Goal: Task Accomplishment & Management: Manage account settings

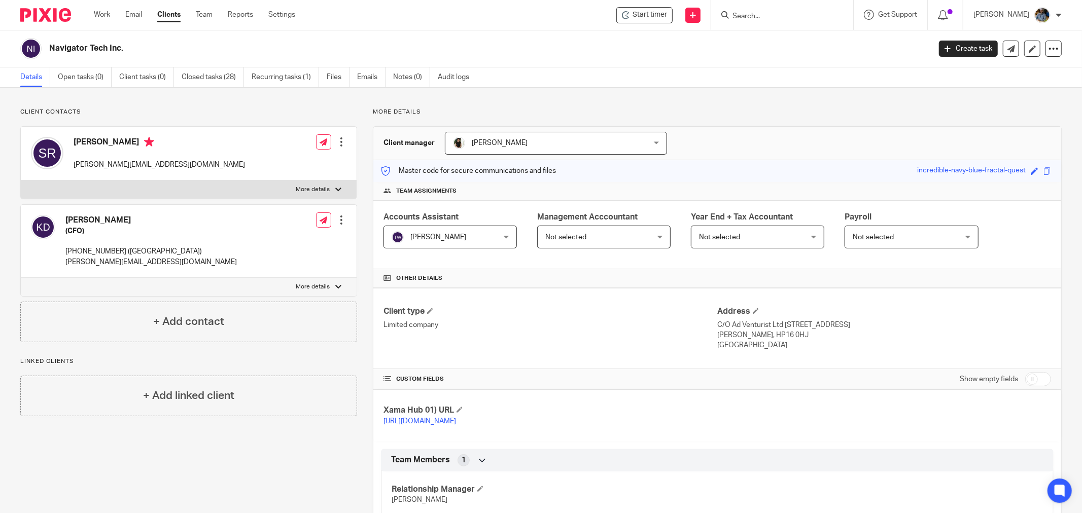
drag, startPoint x: 669, startPoint y: 114, endPoint x: 628, endPoint y: 97, distance: 44.6
click at [666, 111] on p "More details" at bounding box center [717, 112] width 689 height 8
drag, startPoint x: 530, startPoint y: 48, endPoint x: 424, endPoint y: 8, distance: 113.3
click at [529, 48] on h2 "Navigator Tech Inc." at bounding box center [398, 48] width 699 height 11
click at [331, 42] on div "Navigator Tech Inc." at bounding box center [471, 48] width 903 height 21
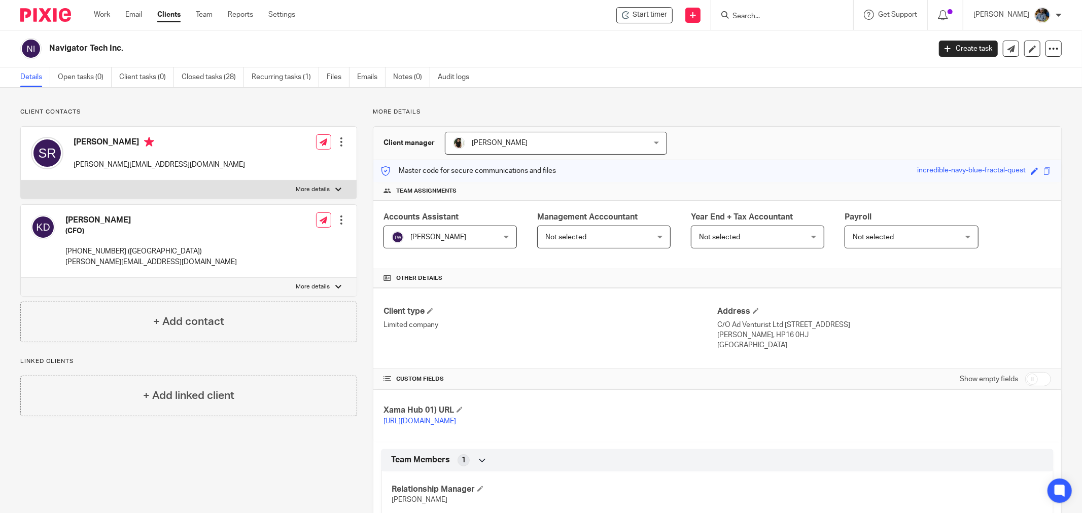
click at [574, 48] on h2 "Navigator Tech Inc." at bounding box center [398, 48] width 699 height 11
click at [556, 63] on div "Navigator Tech Inc. Create task Update from Companies House Export data Merge A…" at bounding box center [541, 48] width 1082 height 37
drag, startPoint x: 434, startPoint y: 34, endPoint x: 422, endPoint y: 29, distance: 12.3
click at [427, 31] on div "Navigator Tech Inc. Create task Update from Companies House Export data Merge A…" at bounding box center [541, 48] width 1082 height 37
click at [787, 14] on input "Search" at bounding box center [776, 16] width 91 height 9
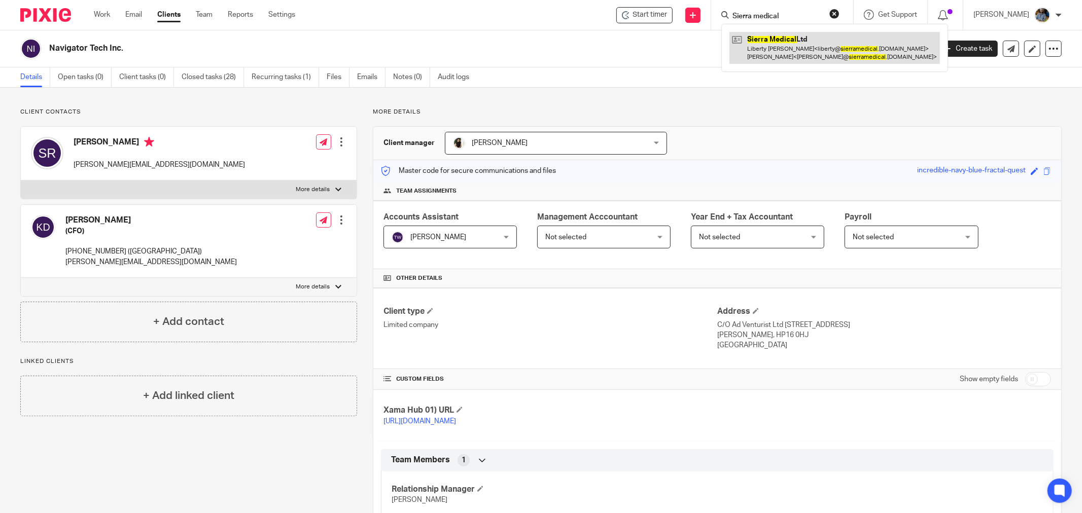
type input "Sierra medical"
click at [825, 51] on link at bounding box center [834, 47] width 210 height 31
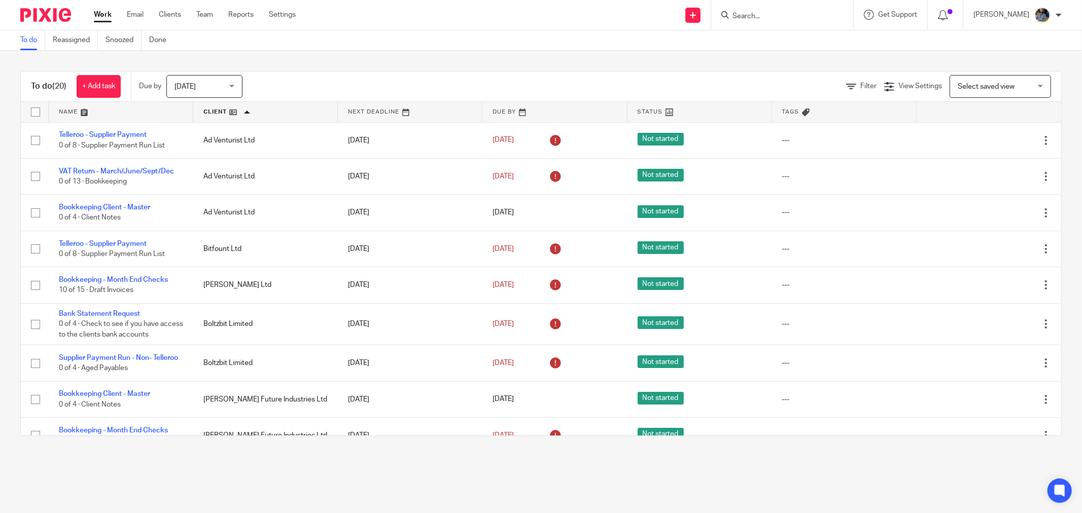
click at [533, 42] on div "To do Reassigned Snoozed Done" at bounding box center [541, 40] width 1082 height 20
click at [406, 51] on div "To do (20) + Add task Due by Today Today Today Tomorrow This week Next week Thi…" at bounding box center [541, 254] width 1082 height 406
click at [473, 59] on div "To do (20) + Add task Due by Today Today Today Tomorrow This week Next week Thi…" at bounding box center [541, 254] width 1082 height 406
drag, startPoint x: 316, startPoint y: 503, endPoint x: 288, endPoint y: 487, distance: 32.5
click at [315, 502] on main "To do Reassigned Snoozed Done To do (20) + Add task Due by Today Today Today To…" at bounding box center [541, 256] width 1082 height 513
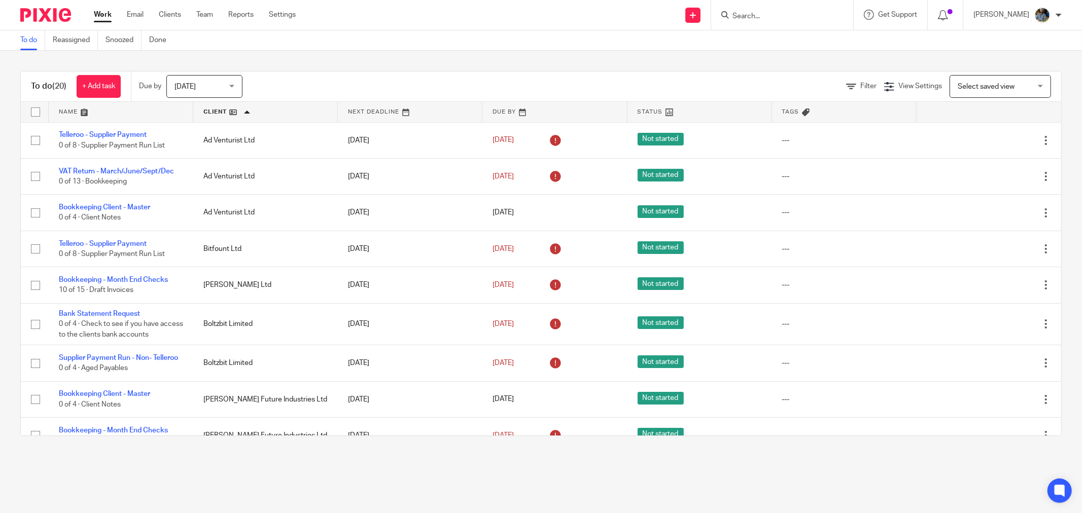
click at [407, 54] on div "To do (20) + Add task Due by Today Today Today Tomorrow This week Next week Thi…" at bounding box center [541, 254] width 1082 height 406
click at [480, 32] on div "To do Reassigned Snoozed Done" at bounding box center [541, 40] width 1082 height 20
click at [471, 54] on div "To do (20) + Add task Due by Today Today Today Tomorrow This week Next week Thi…" at bounding box center [541, 254] width 1082 height 406
click at [948, 12] on icon at bounding box center [943, 15] width 10 height 10
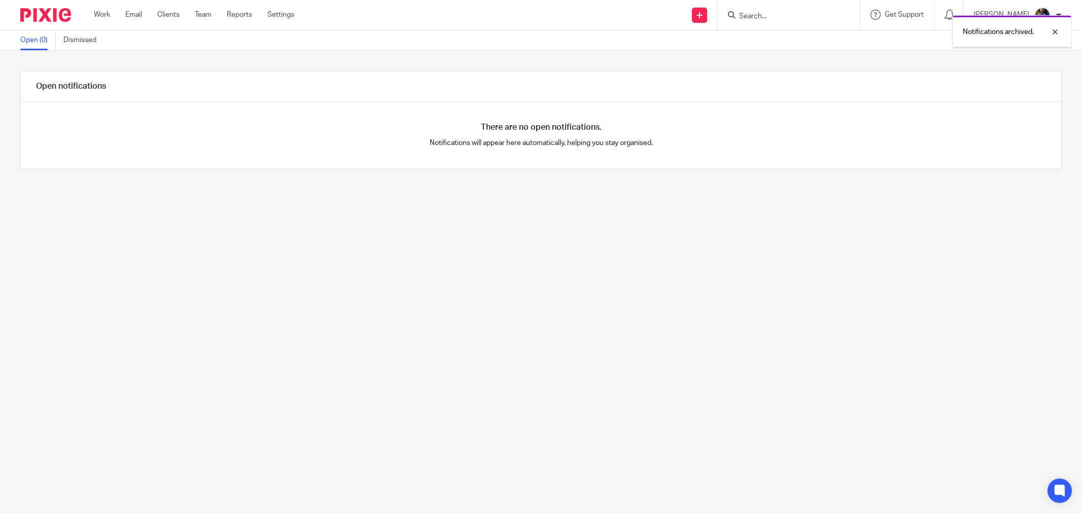
click at [103, 12] on link "Work" at bounding box center [102, 15] width 16 height 10
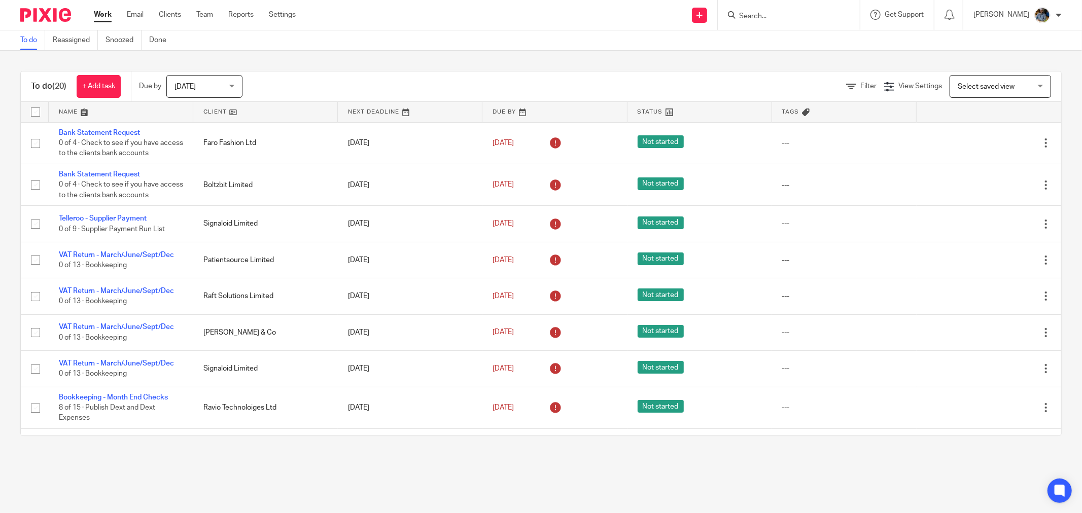
click at [477, 19] on div "Send new email Create task Add client Get Support Contact Support Help Document…" at bounding box center [696, 15] width 771 height 30
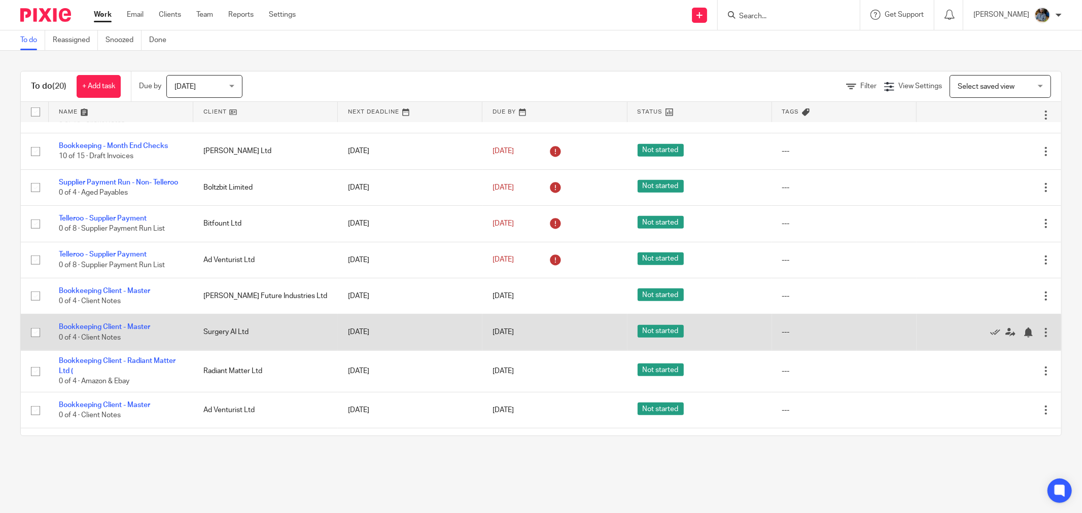
scroll to position [450, 0]
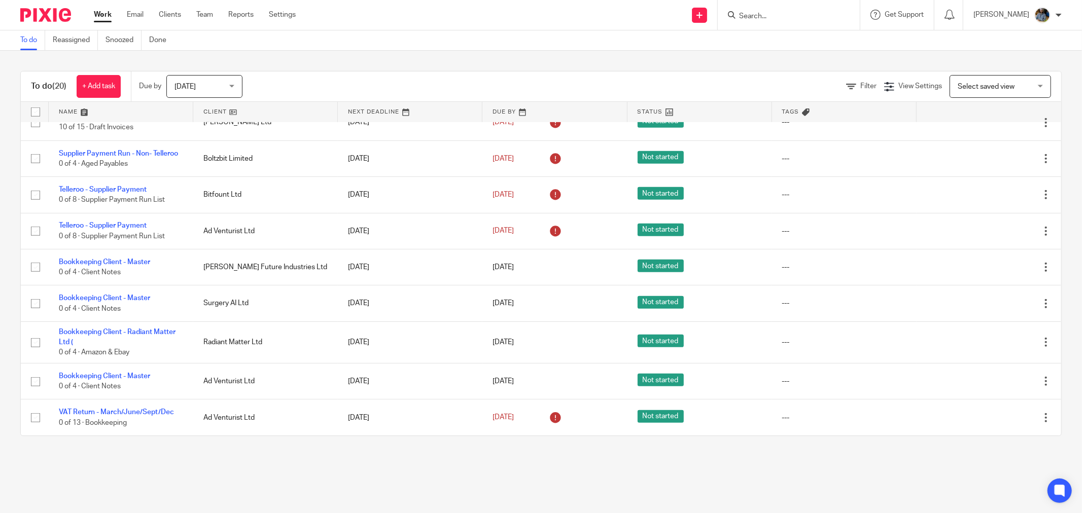
click at [350, 477] on main "To do Reassigned Snoozed Done To do (20) + Add task Due by Today Today Today To…" at bounding box center [541, 256] width 1082 height 513
click at [199, 456] on main "To do Reassigned Snoozed Done To do (20) + Add task Due by Today Today Today To…" at bounding box center [541, 256] width 1082 height 513
click at [211, 111] on link at bounding box center [265, 112] width 145 height 20
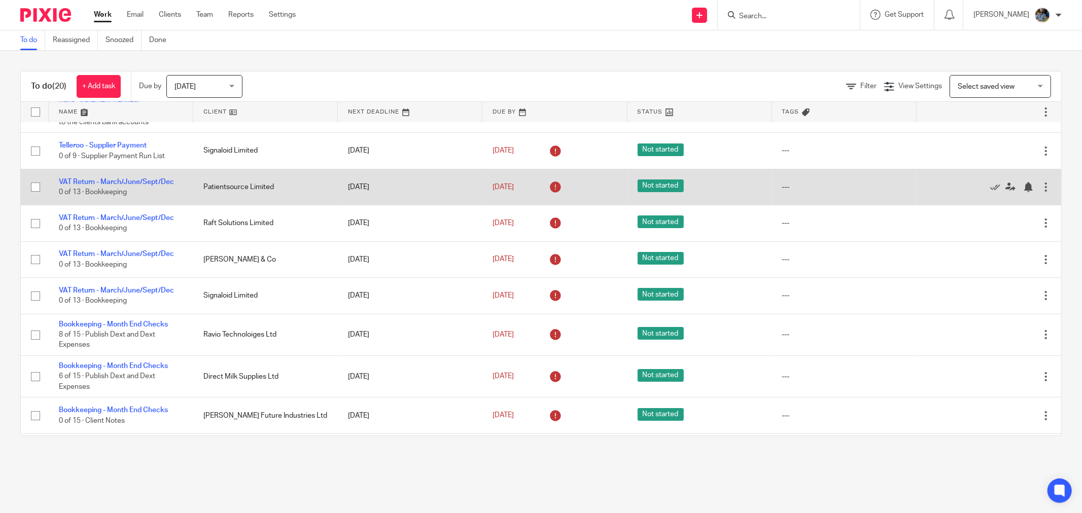
scroll to position [0, 0]
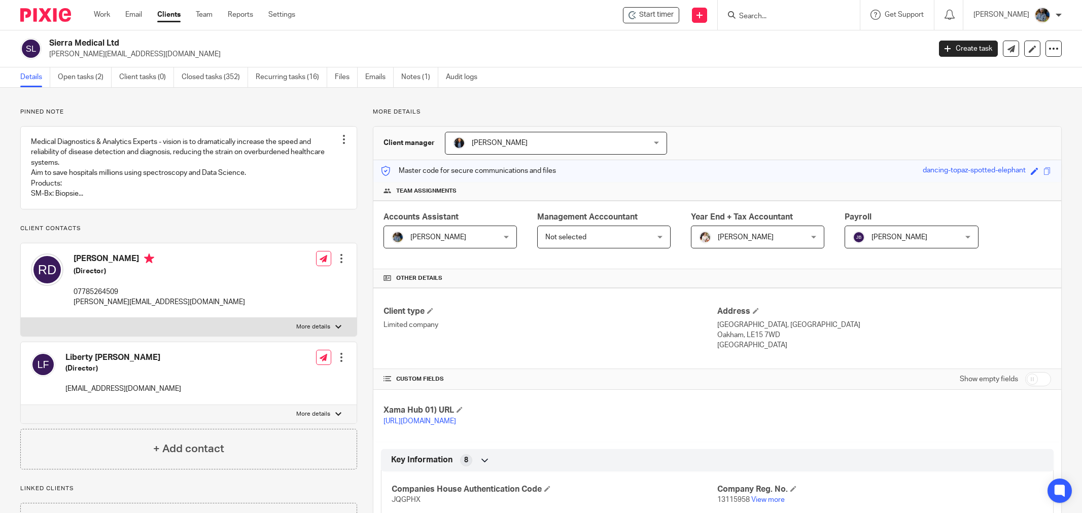
click at [682, 56] on p "[PERSON_NAME][EMAIL_ADDRESS][DOMAIN_NAME]" at bounding box center [486, 54] width 874 height 10
click at [670, 11] on span "Start timer" at bounding box center [656, 15] width 34 height 11
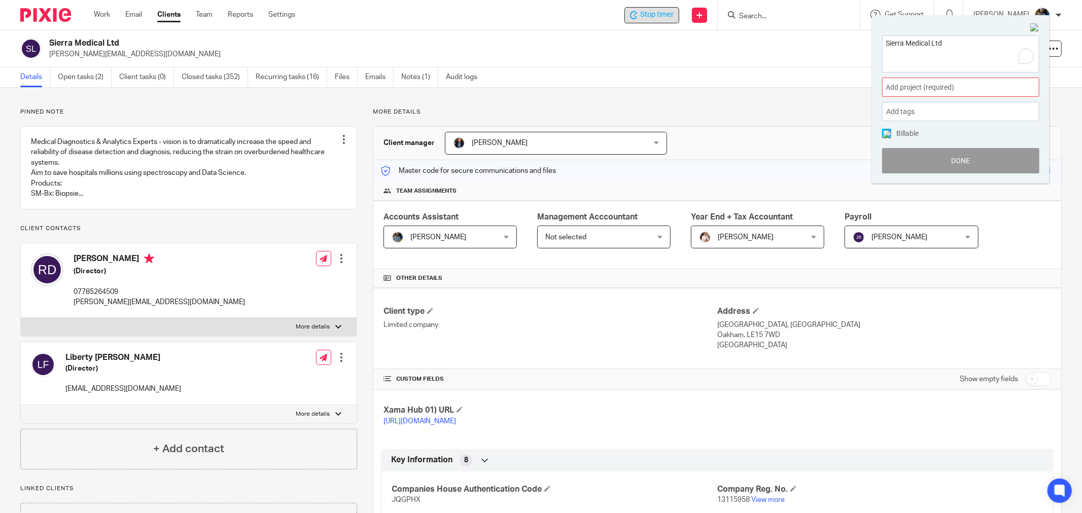
click at [969, 85] on span "Add project (required) :" at bounding box center [949, 87] width 128 height 11
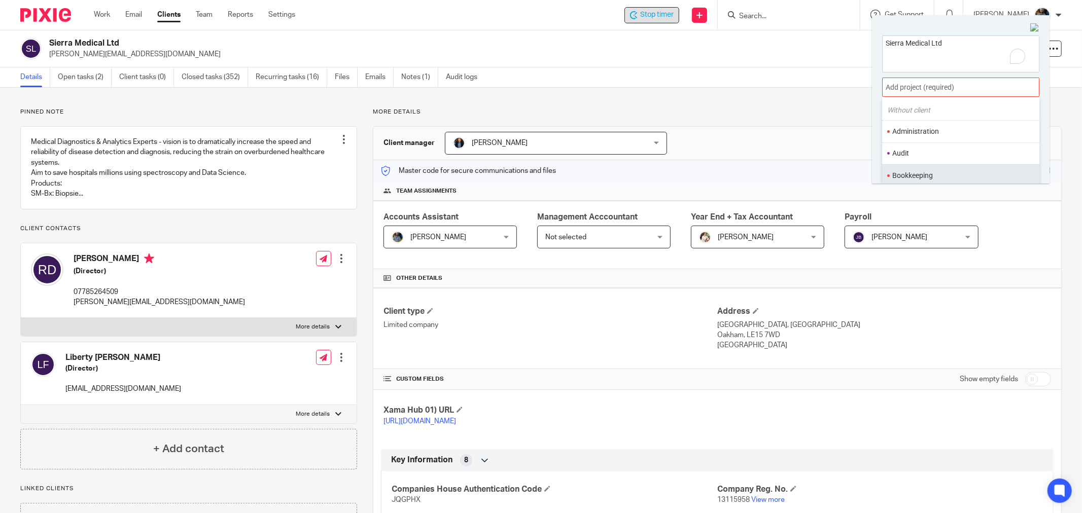
scroll to position [56, 0]
click at [924, 151] on li "Bookkeeping" at bounding box center [958, 150] width 132 height 11
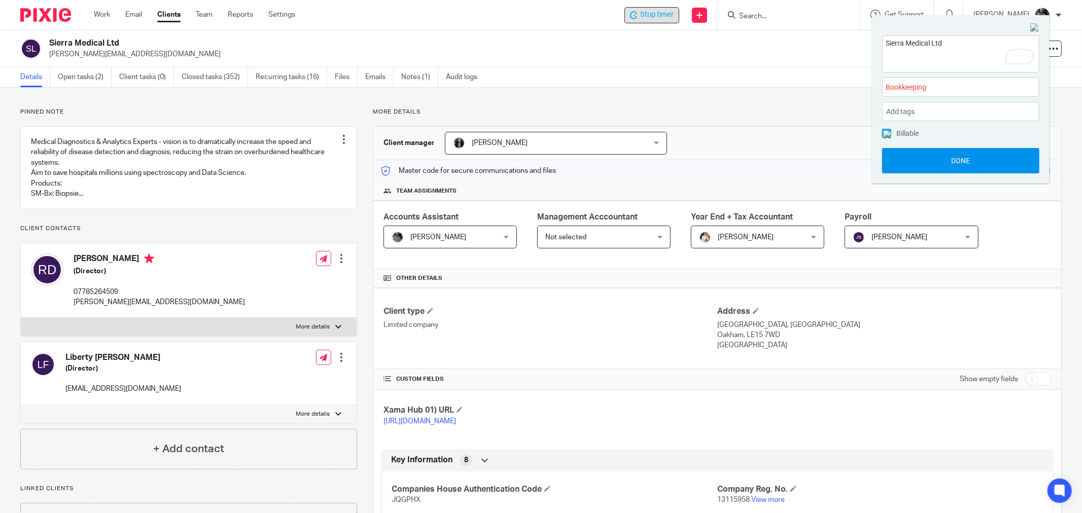
click at [977, 163] on button "Done" at bounding box center [960, 160] width 157 height 25
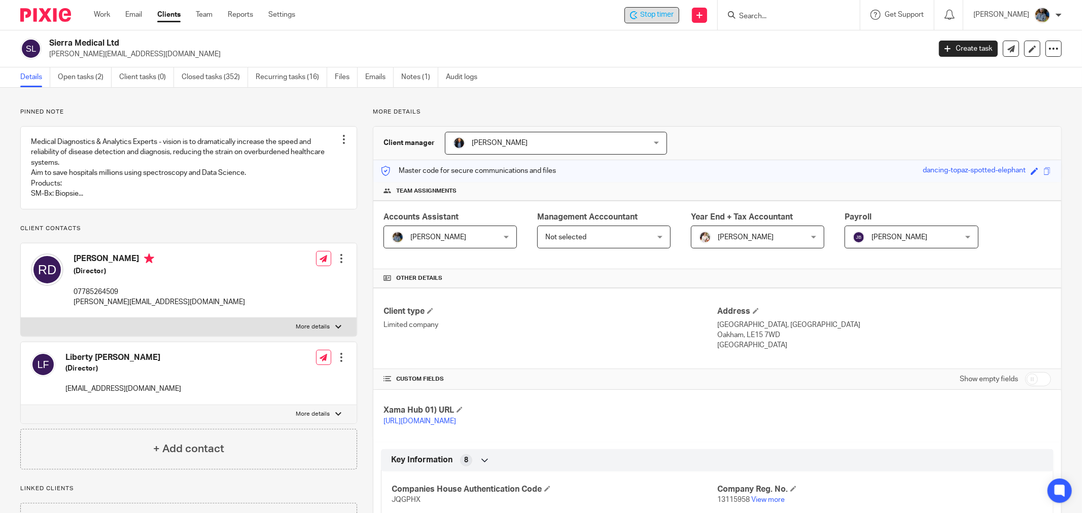
click at [517, 35] on div "Sierra Medical Ltd robert@sierramedical.co.uk Create task Update from Companies…" at bounding box center [541, 48] width 1082 height 37
click at [663, 80] on div "Details Open tasks (2) Client tasks (0) Closed tasks (352) Recurring tasks (16)…" at bounding box center [541, 77] width 1082 height 20
click at [667, 14] on span "Stop timer" at bounding box center [656, 15] width 33 height 11
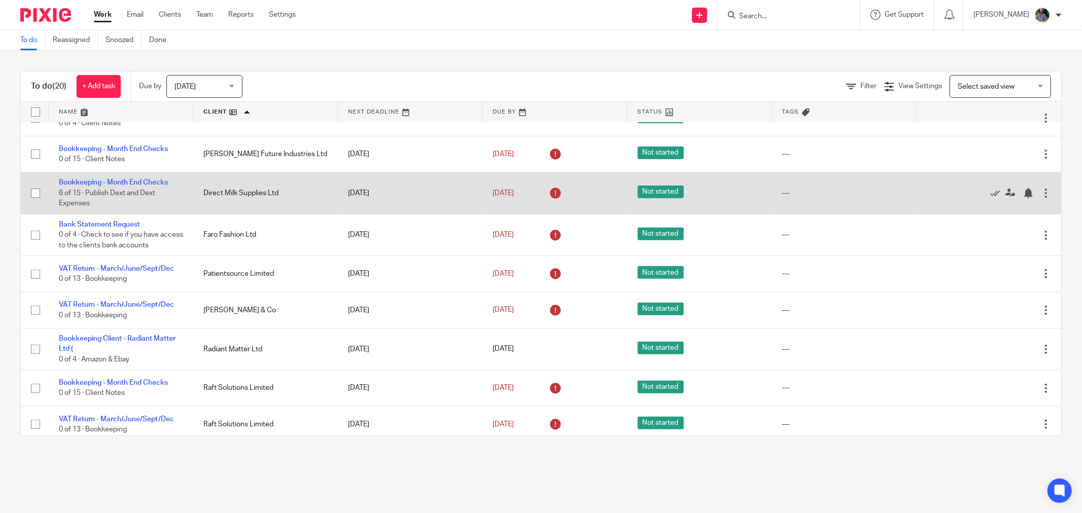
scroll to position [225, 0]
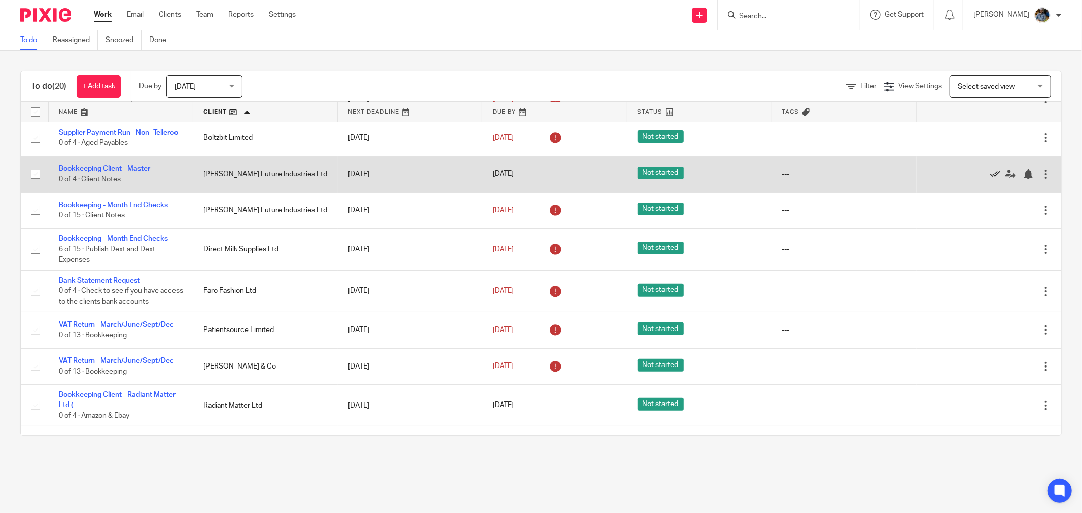
click at [990, 179] on icon at bounding box center [995, 174] width 10 height 10
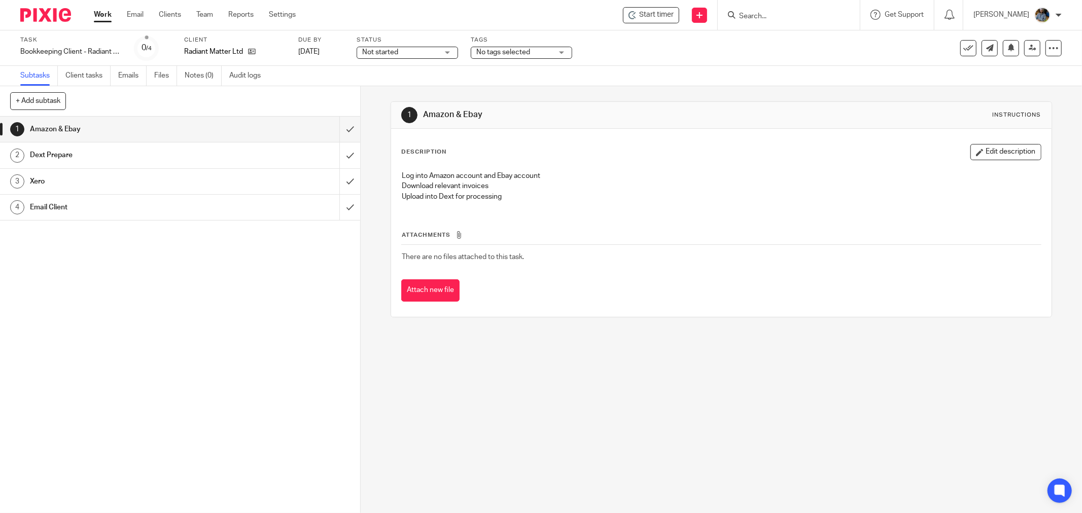
click at [652, 16] on span "Start timer" at bounding box center [656, 15] width 34 height 11
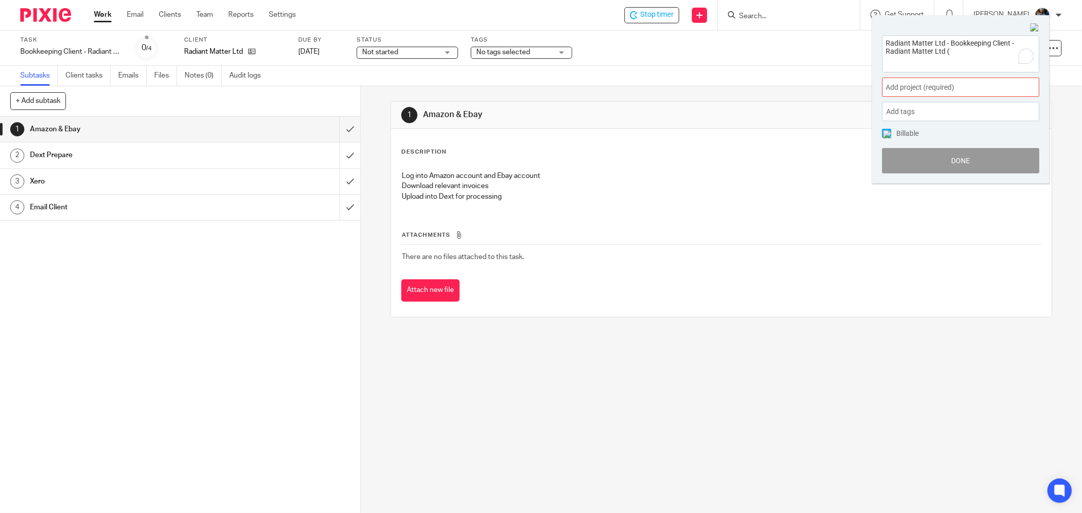
click at [934, 82] on div "Add project (required) :" at bounding box center [960, 87] width 157 height 19
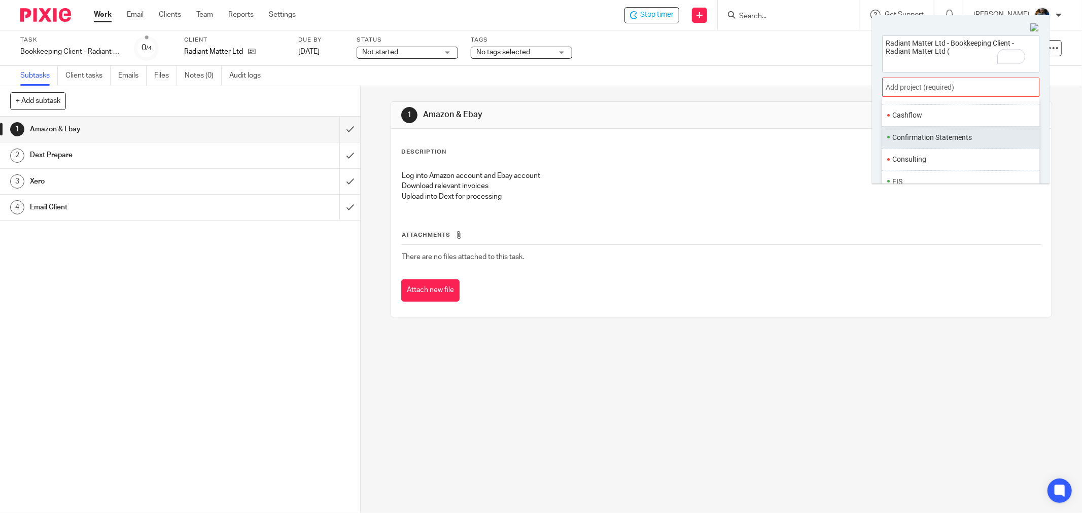
scroll to position [56, 0]
click at [936, 150] on li "Bookkeeping" at bounding box center [958, 150] width 132 height 11
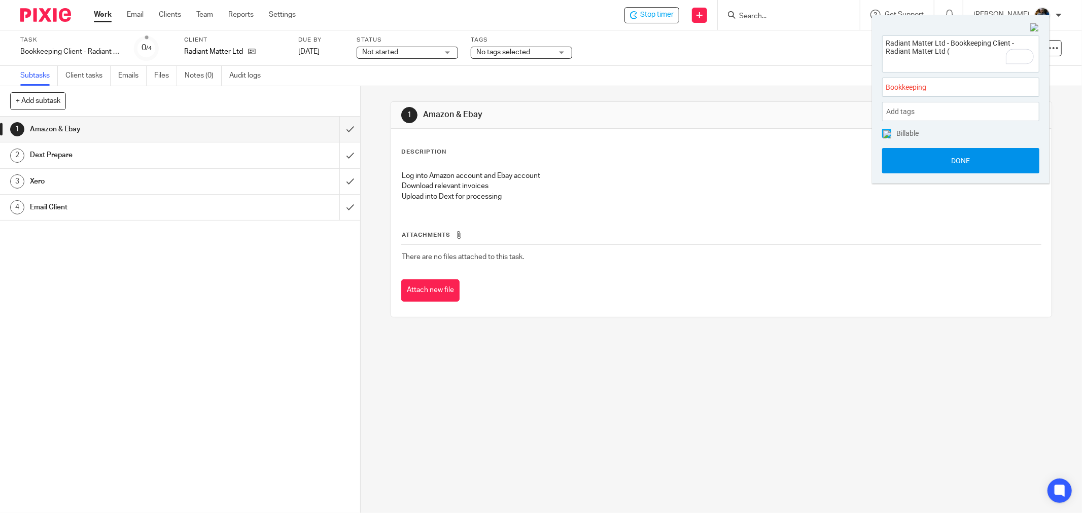
click at [962, 160] on button "Done" at bounding box center [960, 160] width 157 height 25
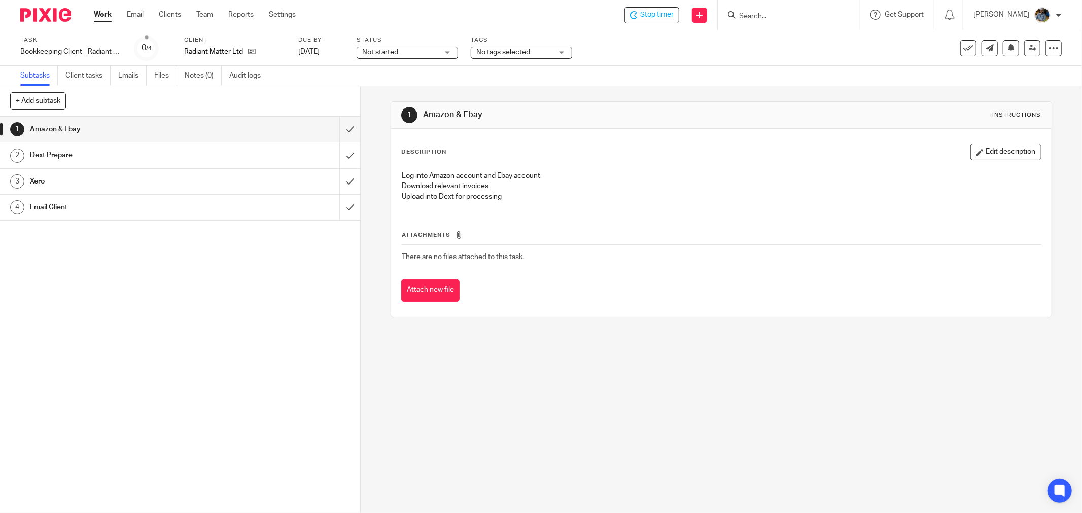
click at [671, 106] on div "1 Amazon & Ebay Instructions" at bounding box center [721, 115] width 660 height 27
drag, startPoint x: 626, startPoint y: 171, endPoint x: 253, endPoint y: 137, distance: 374.8
click at [589, 167] on div "Log into Amazon account and Ebay account Download relevant invoices Upload into…" at bounding box center [721, 188] width 649 height 44
click at [342, 130] on input "submit" at bounding box center [180, 129] width 360 height 25
click at [343, 154] on input "submit" at bounding box center [180, 155] width 360 height 25
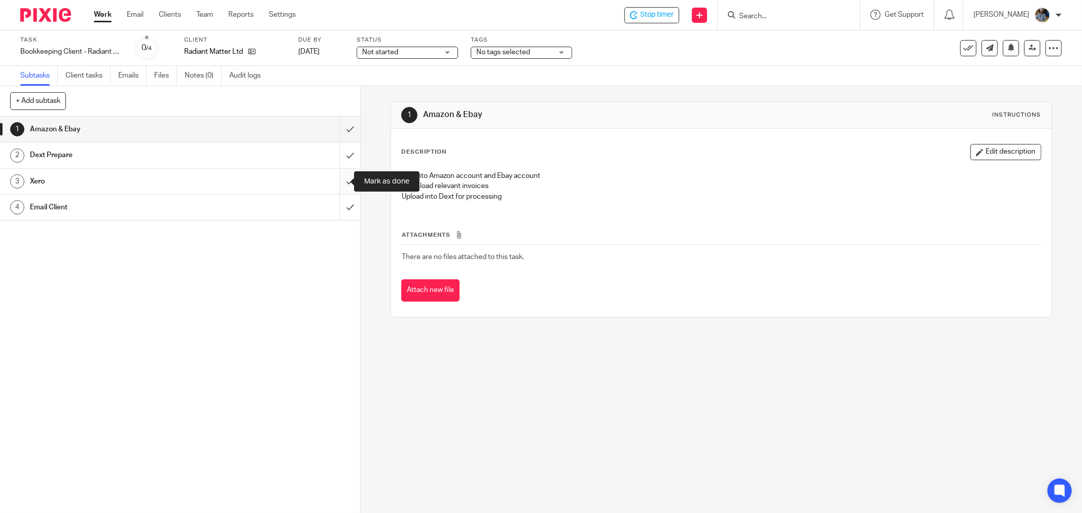
click at [339, 179] on input "submit" at bounding box center [180, 181] width 360 height 25
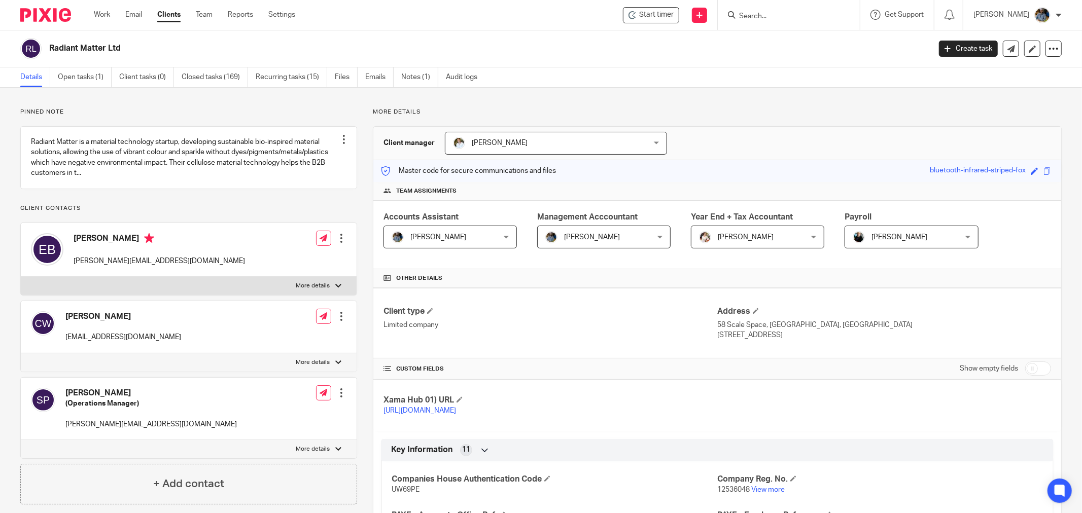
click at [733, 142] on div "Client manager Sarah Royle Sarah Royle Barbara Raine Carol Gibson Caroline Trad…" at bounding box center [717, 143] width 688 height 33
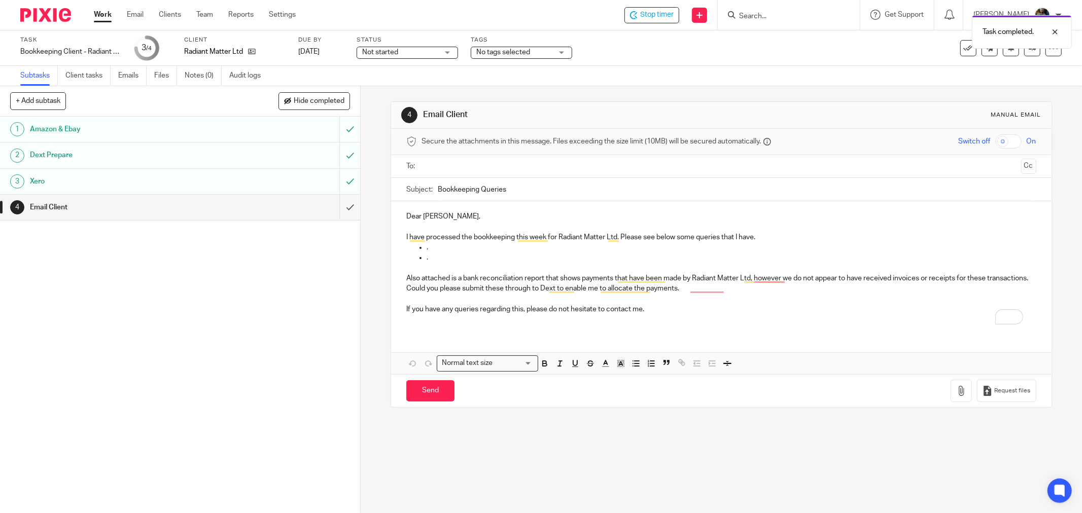
click at [416, 165] on div "To: Cc" at bounding box center [721, 166] width 630 height 23
click at [960, 46] on div "Task completed." at bounding box center [806, 29] width 531 height 39
click at [957, 48] on div "Task completed." at bounding box center [806, 29] width 531 height 39
click at [963, 51] on icon at bounding box center [968, 48] width 10 height 10
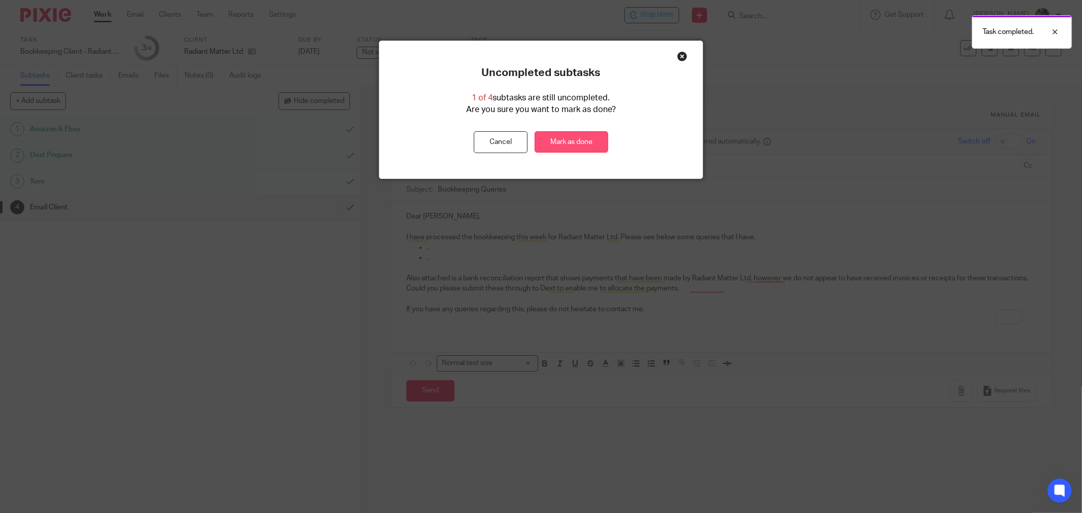
click at [558, 140] on link "Mark as done" at bounding box center [572, 142] width 74 height 22
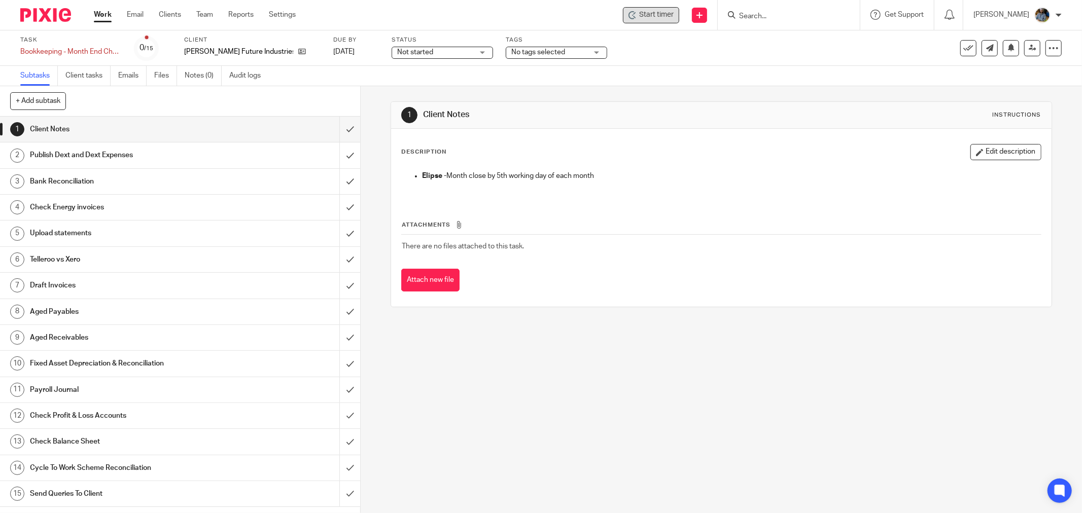
click at [673, 13] on span "Start timer" at bounding box center [656, 15] width 34 height 11
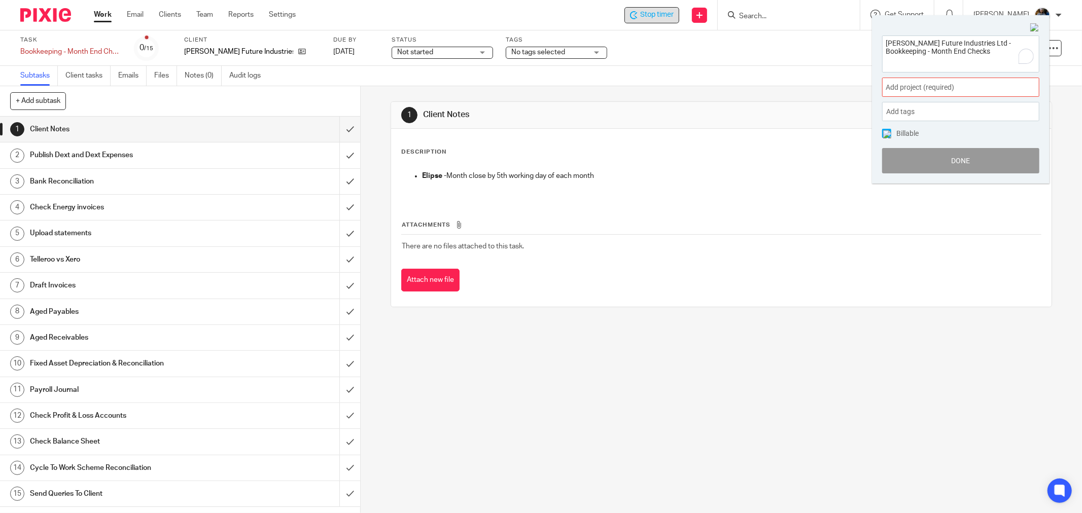
click at [936, 90] on span "Add project (required) :" at bounding box center [949, 87] width 128 height 11
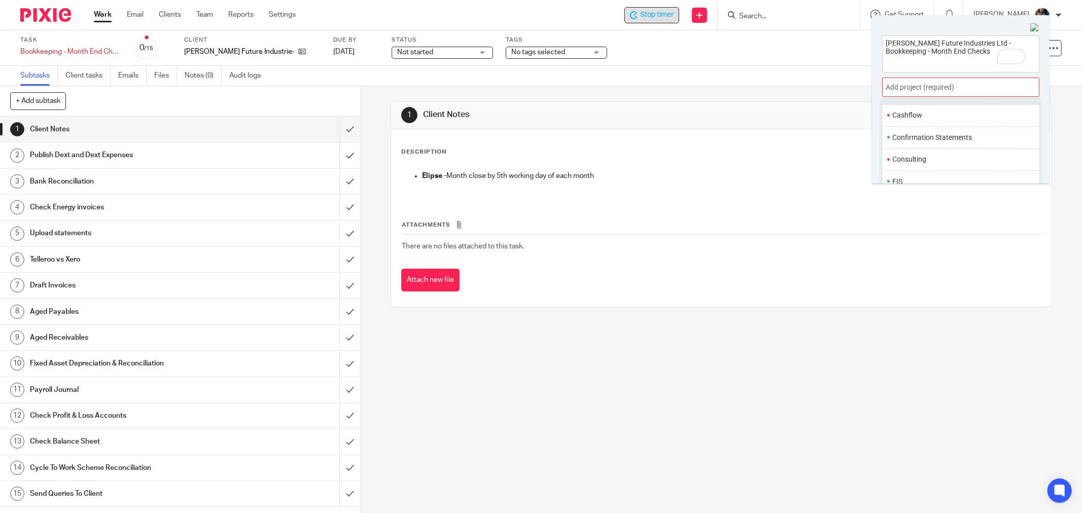
scroll to position [56, 0]
click at [945, 147] on li "Bookkeeping" at bounding box center [958, 150] width 132 height 11
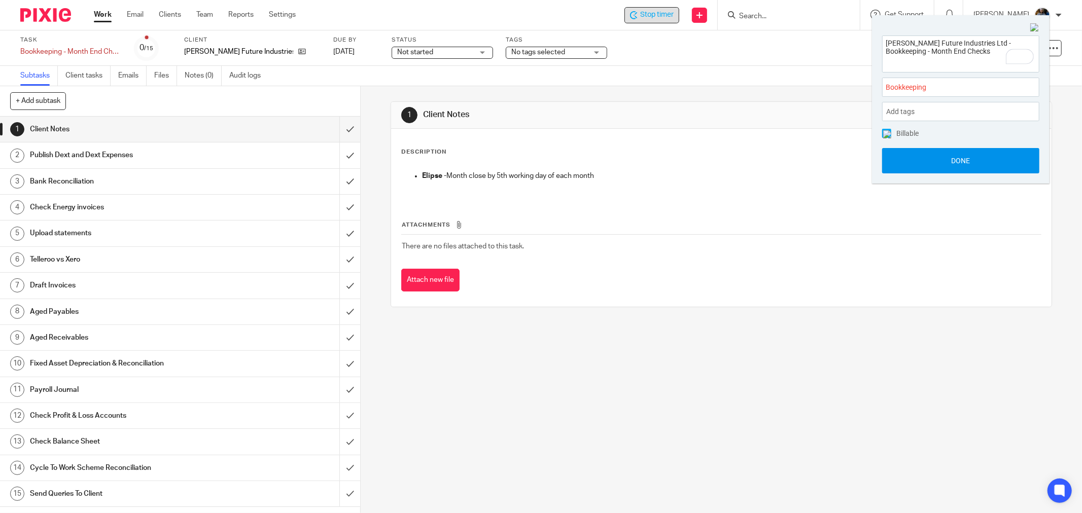
drag, startPoint x: 961, startPoint y: 156, endPoint x: 925, endPoint y: 162, distance: 36.6
click at [960, 156] on button "Done" at bounding box center [960, 160] width 157 height 25
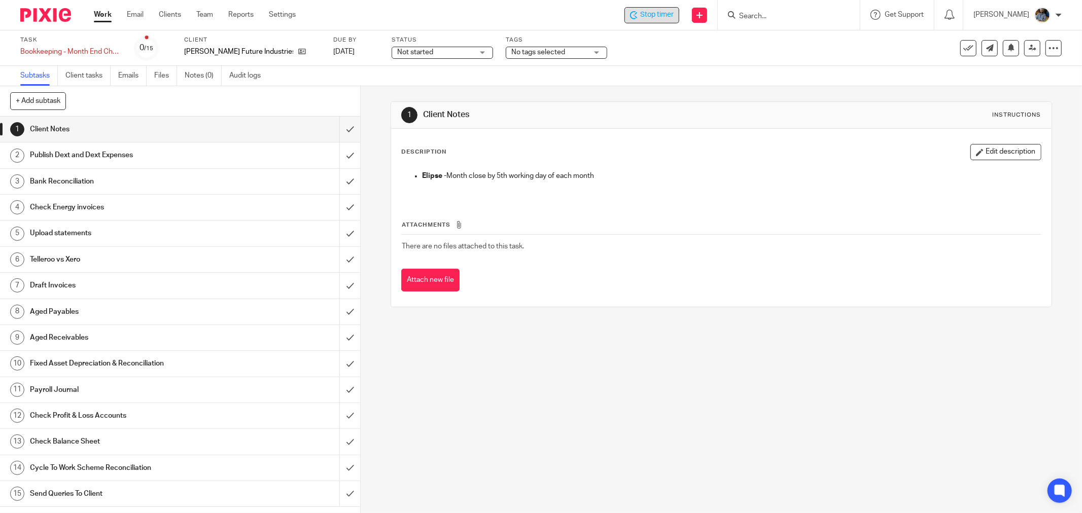
drag, startPoint x: 754, startPoint y: 125, endPoint x: 952, endPoint y: 80, distance: 203.2
click at [766, 122] on div "1 Client Notes Instructions" at bounding box center [721, 115] width 660 height 27
click at [339, 130] on input "submit" at bounding box center [180, 129] width 360 height 25
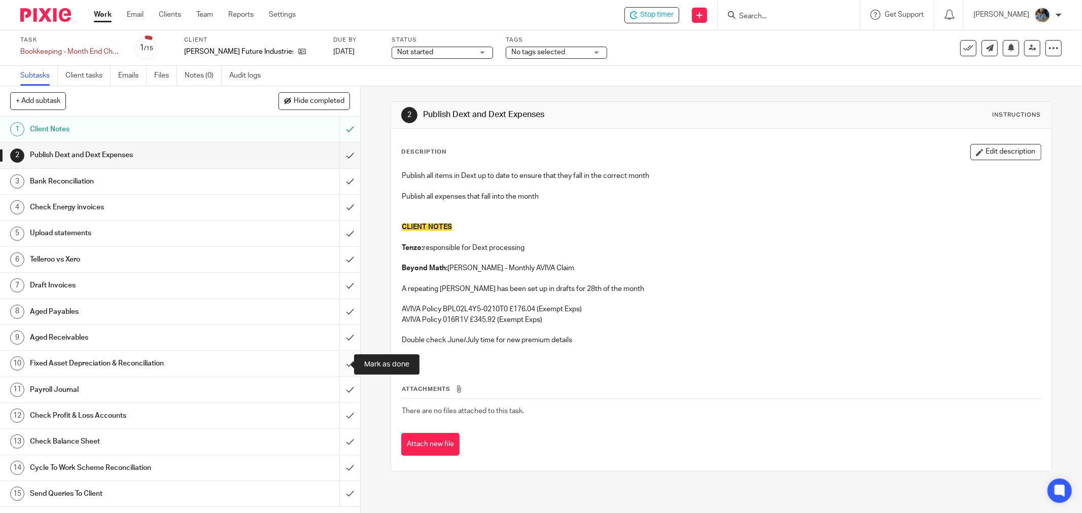
click at [339, 361] on input "submit" at bounding box center [180, 363] width 360 height 25
click at [788, 185] on p at bounding box center [721, 186] width 639 height 10
drag, startPoint x: 338, startPoint y: 387, endPoint x: 345, endPoint y: 401, distance: 15.9
click at [338, 387] on input "submit" at bounding box center [180, 389] width 360 height 25
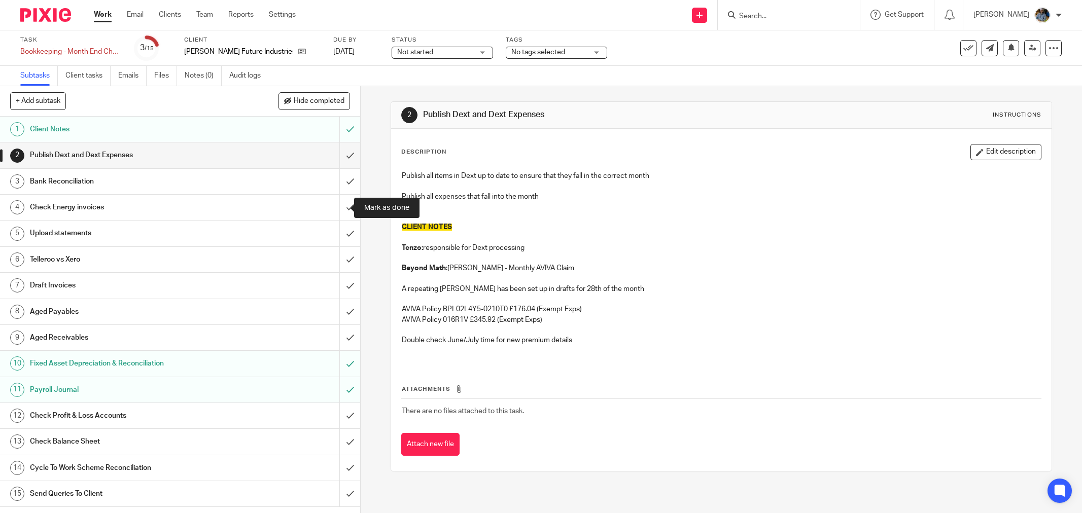
click at [335, 203] on input "submit" at bounding box center [180, 207] width 360 height 25
click at [315, 103] on span "Hide completed" at bounding box center [319, 101] width 51 height 8
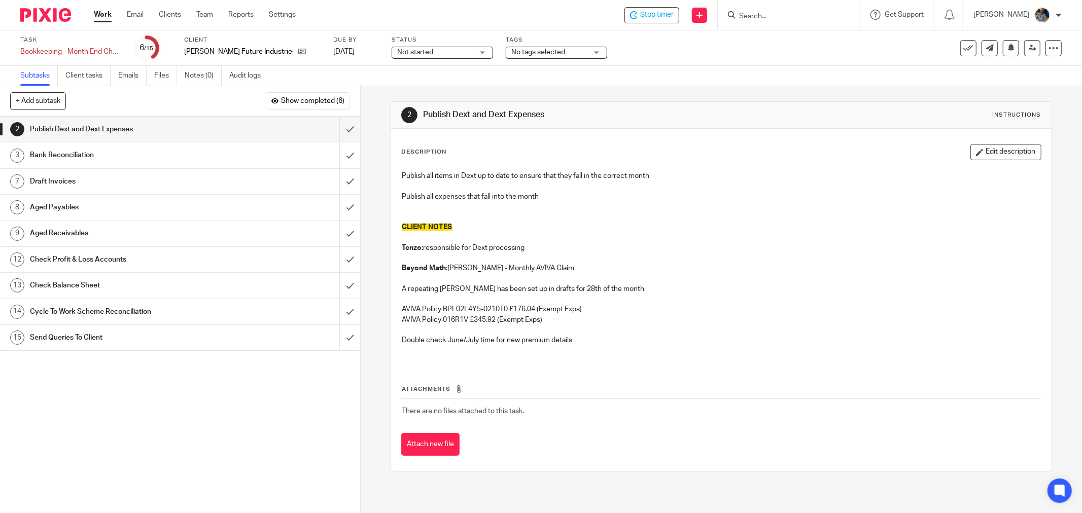
click at [743, 298] on p at bounding box center [721, 299] width 639 height 10
click at [336, 179] on input "submit" at bounding box center [180, 181] width 360 height 25
click at [337, 129] on input "submit" at bounding box center [180, 129] width 360 height 25
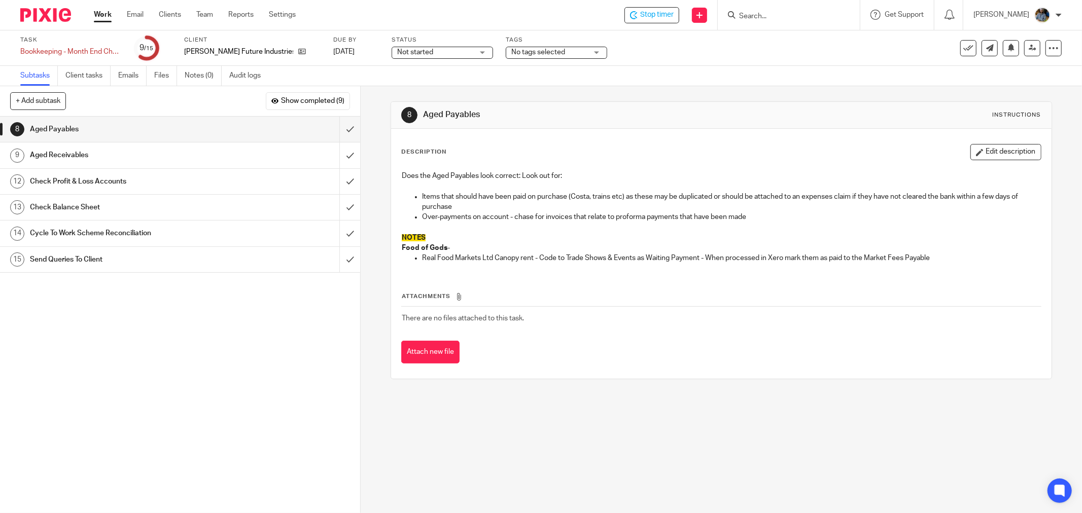
click at [827, 336] on div "Attachments There are no files attached to this task. Attach new file" at bounding box center [721, 317] width 640 height 92
click at [312, 333] on div "1 Client Notes 2 Publish Dext and Dext Expenses 3 Bank Reconciliation 4 Check E…" at bounding box center [180, 315] width 360 height 397
click at [335, 231] on input "submit" at bounding box center [180, 233] width 360 height 25
click at [336, 151] on input "submit" at bounding box center [180, 155] width 360 height 25
click at [334, 128] on input "submit" at bounding box center [180, 129] width 360 height 25
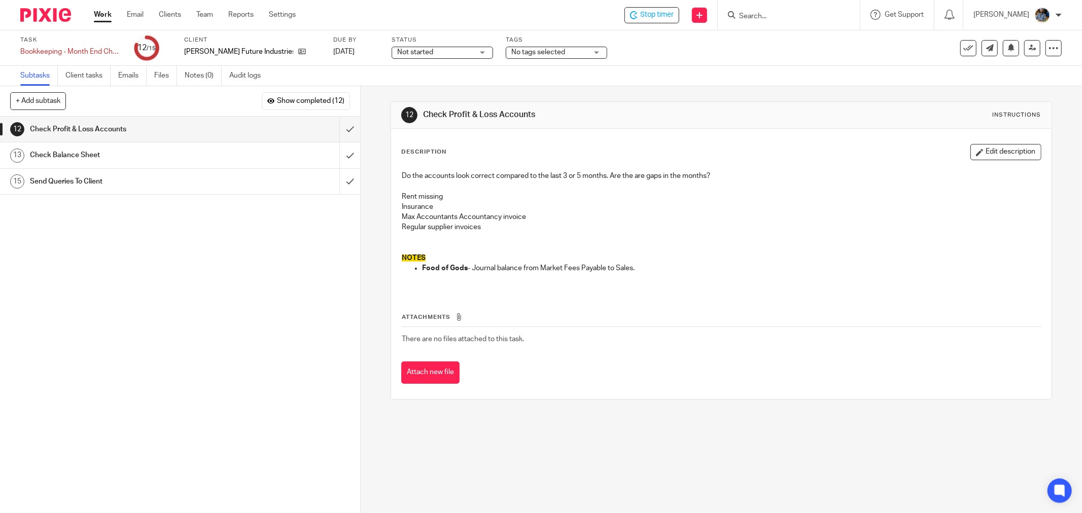
click at [782, 308] on div "Attachments There are no files attached to this task. Attach new file" at bounding box center [721, 338] width 640 height 92
click at [337, 129] on input "submit" at bounding box center [180, 129] width 360 height 25
click at [341, 154] on input "submit" at bounding box center [180, 155] width 360 height 25
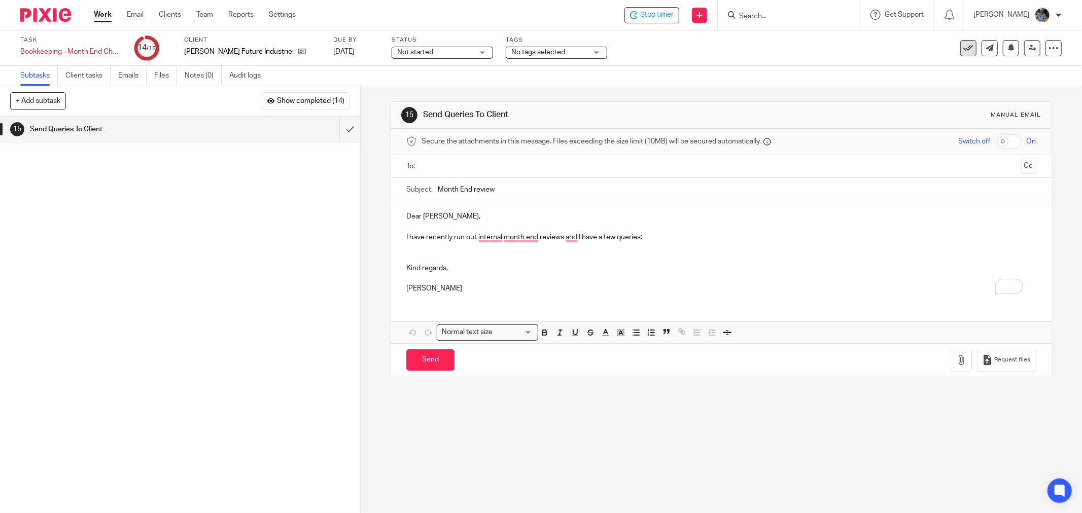
drag, startPoint x: 948, startPoint y: 48, endPoint x: 955, endPoint y: 47, distance: 7.2
click at [948, 48] on div "See template in use Advanced task editor Copy task Change schedule [GEOGRAPHIC_…" at bounding box center [974, 48] width 173 height 16
click at [963, 47] on icon at bounding box center [968, 48] width 10 height 10
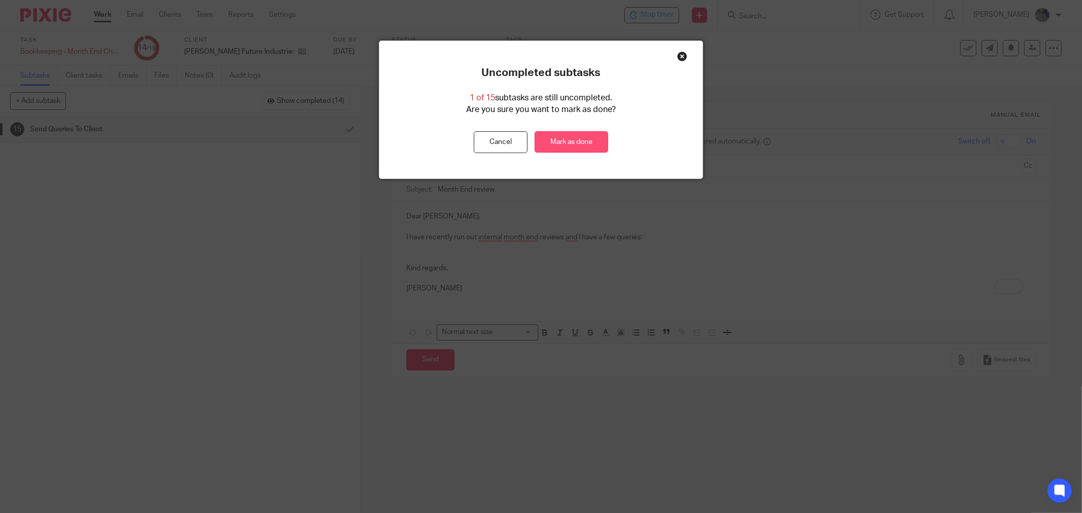
click at [536, 148] on link "Mark as done" at bounding box center [572, 142] width 74 height 22
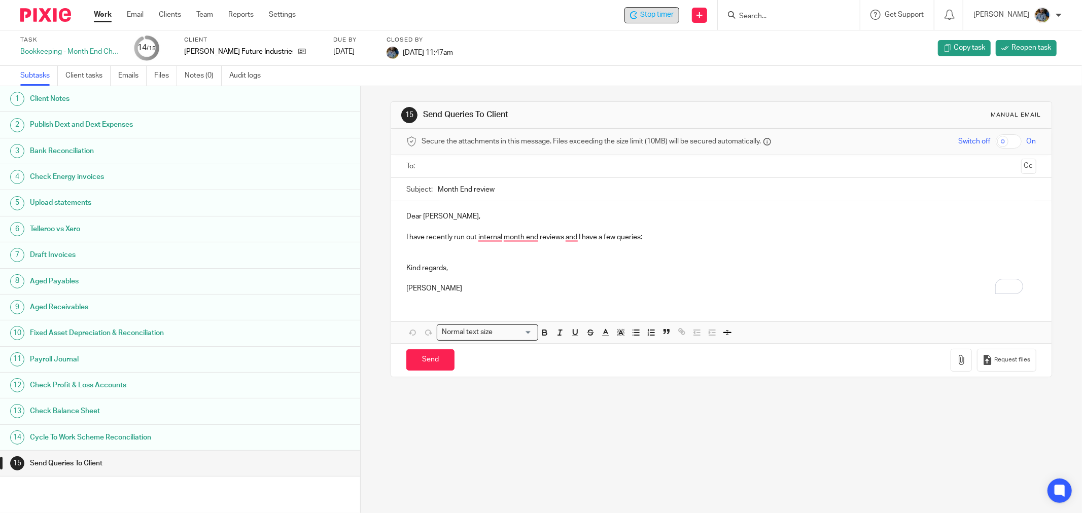
click at [660, 19] on span "Stop timer" at bounding box center [656, 15] width 33 height 11
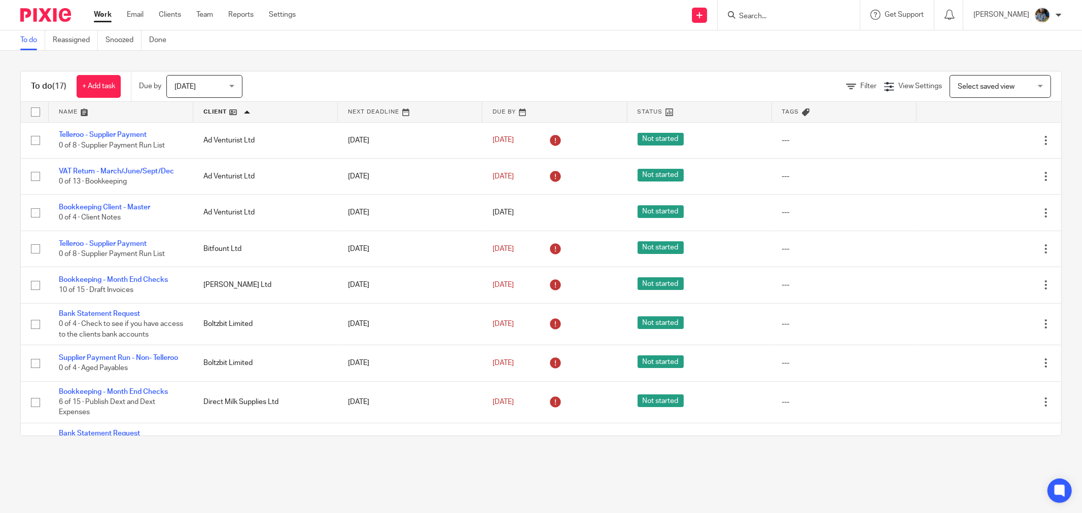
click at [875, 471] on main "To do Reassigned Snoozed Done To do (17) + Add task Due by Today Today Today To…" at bounding box center [541, 256] width 1082 height 513
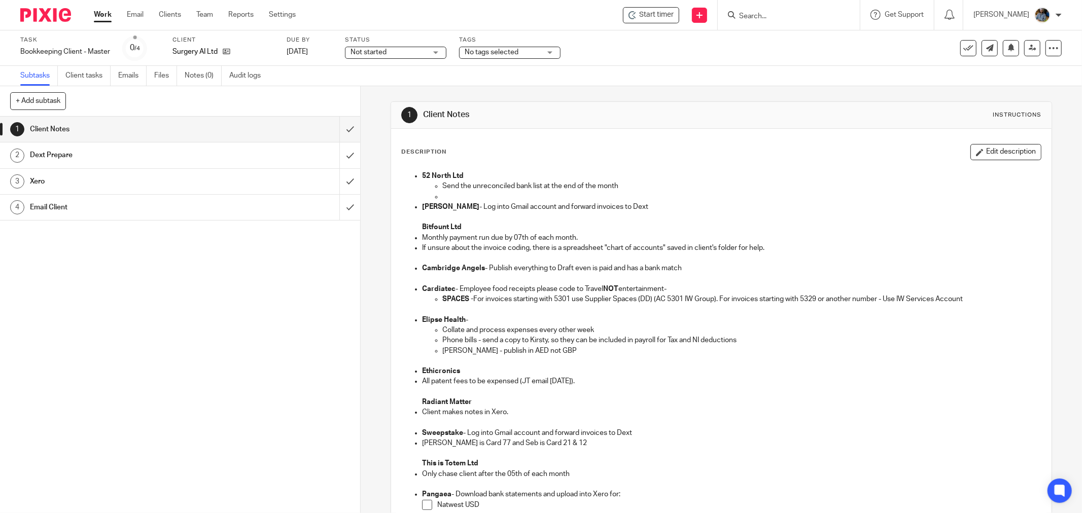
drag, startPoint x: 541, startPoint y: 100, endPoint x: 440, endPoint y: 16, distance: 131.0
click at [539, 98] on div "1 Client Notes Instructions Description Edit description 52 North Ltd Send the …" at bounding box center [720, 425] width 661 height 678
click at [652, 22] on div "Start timer Send new email Create task Add client Get Support Contact Support H…" at bounding box center [696, 15] width 771 height 30
click at [658, 17] on span "Start timer" at bounding box center [656, 15] width 34 height 11
click at [657, 14] on span "Stop timer" at bounding box center [656, 15] width 33 height 11
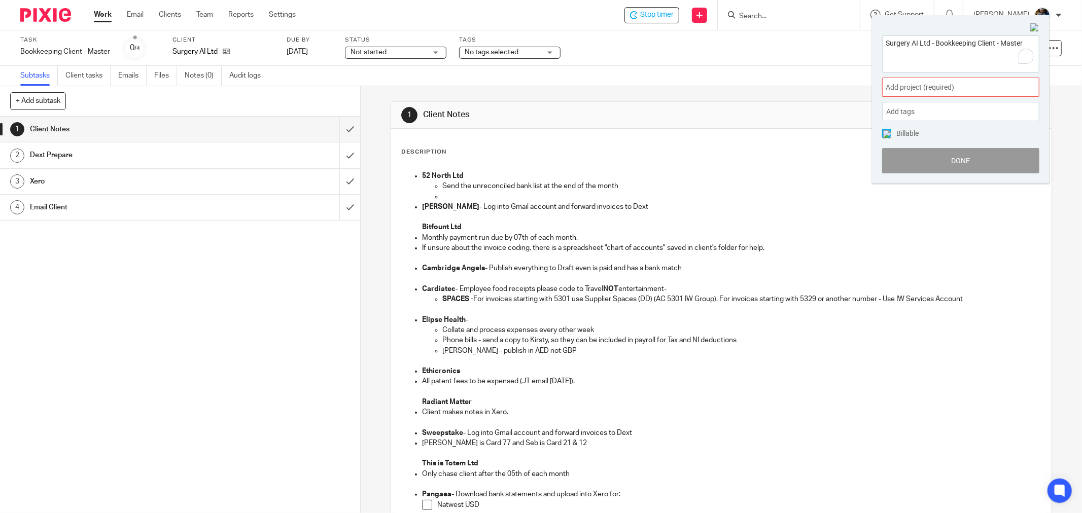
click at [979, 88] on span "Add project (required) :" at bounding box center [949, 87] width 128 height 11
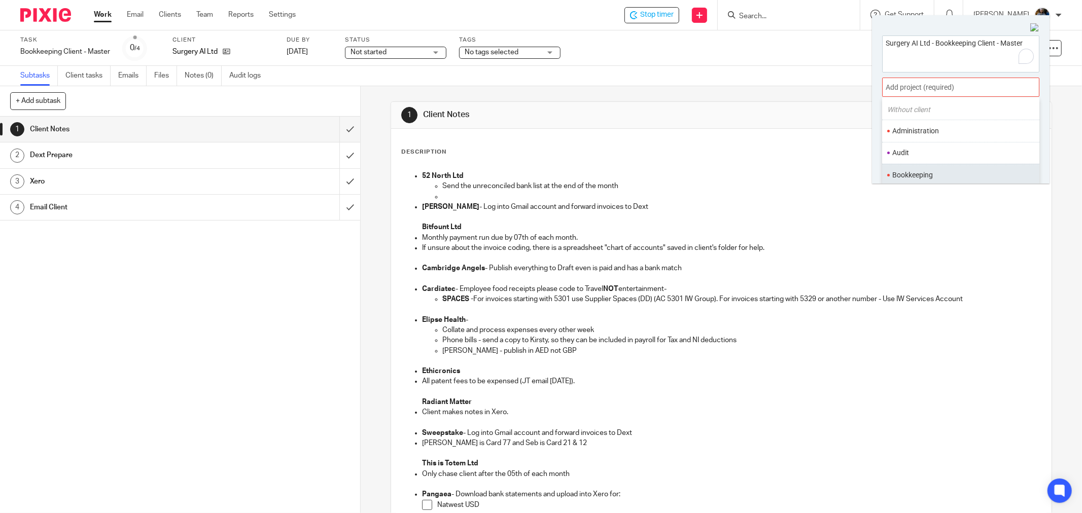
scroll to position [56, 0]
click at [942, 154] on li "Bookkeeping" at bounding box center [958, 150] width 132 height 11
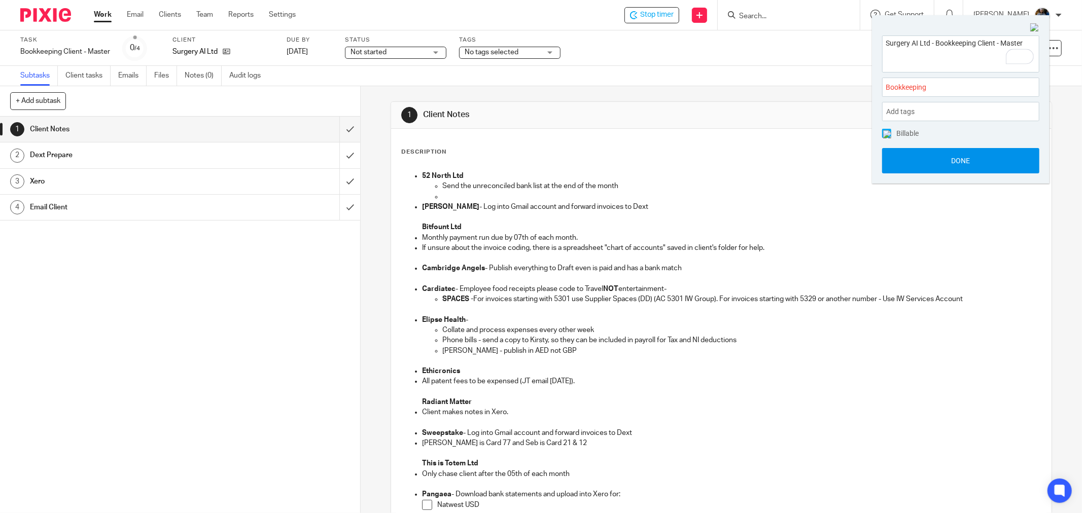
click at [969, 167] on button "Done" at bounding box center [960, 160] width 157 height 25
drag, startPoint x: 685, startPoint y: 128, endPoint x: 642, endPoint y: 119, distance: 44.1
click at [679, 128] on div "1 Client Notes Instructions" at bounding box center [721, 115] width 660 height 27
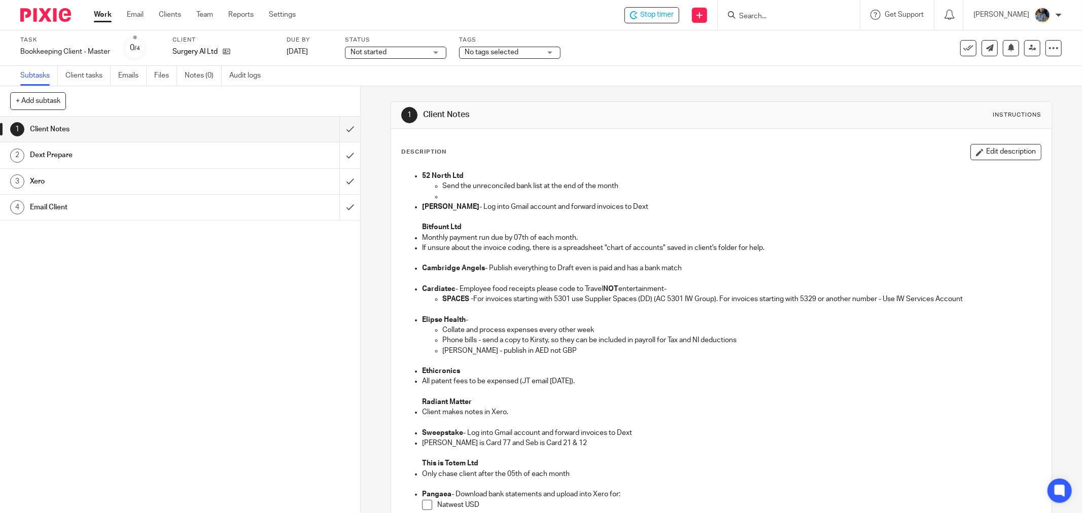
drag, startPoint x: 953, startPoint y: 48, endPoint x: 933, endPoint y: 76, distance: 34.5
click at [960, 48] on button at bounding box center [968, 48] width 16 height 16
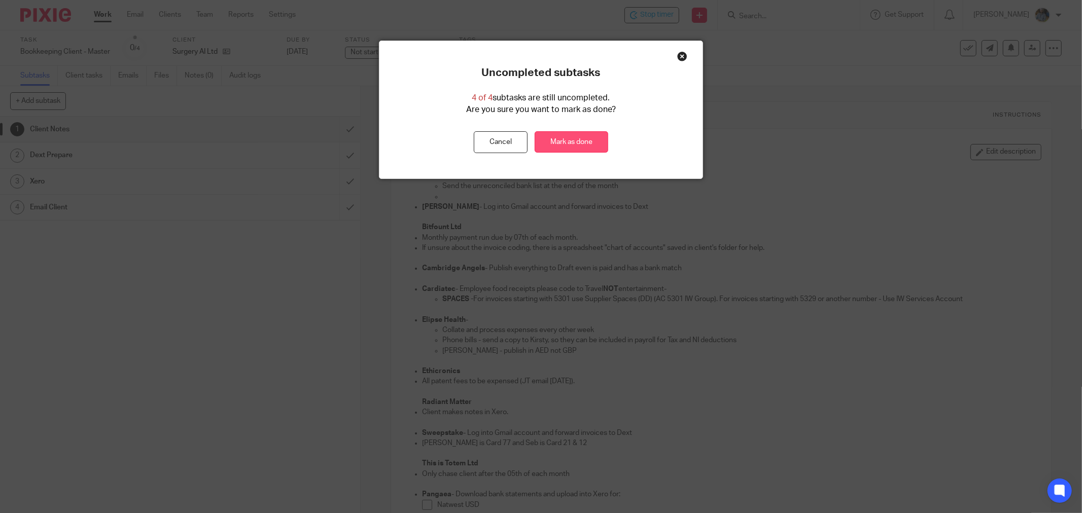
drag, startPoint x: 564, startPoint y: 137, endPoint x: 544, endPoint y: 145, distance: 21.5
click at [565, 138] on link "Mark as done" at bounding box center [572, 142] width 74 height 22
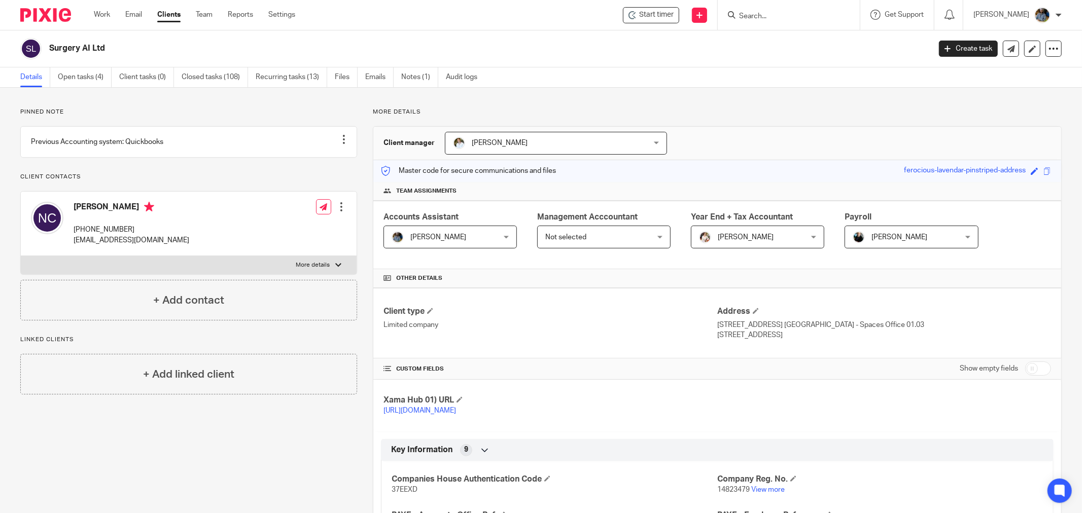
click at [580, 44] on h2 "Surgery AI Ltd" at bounding box center [398, 48] width 699 height 11
drag, startPoint x: 619, startPoint y: 49, endPoint x: 606, endPoint y: 61, distance: 17.9
click at [619, 51] on h2 "Surgery AI Ltd" at bounding box center [398, 48] width 699 height 11
click at [783, 16] on input "Search" at bounding box center [783, 16] width 91 height 9
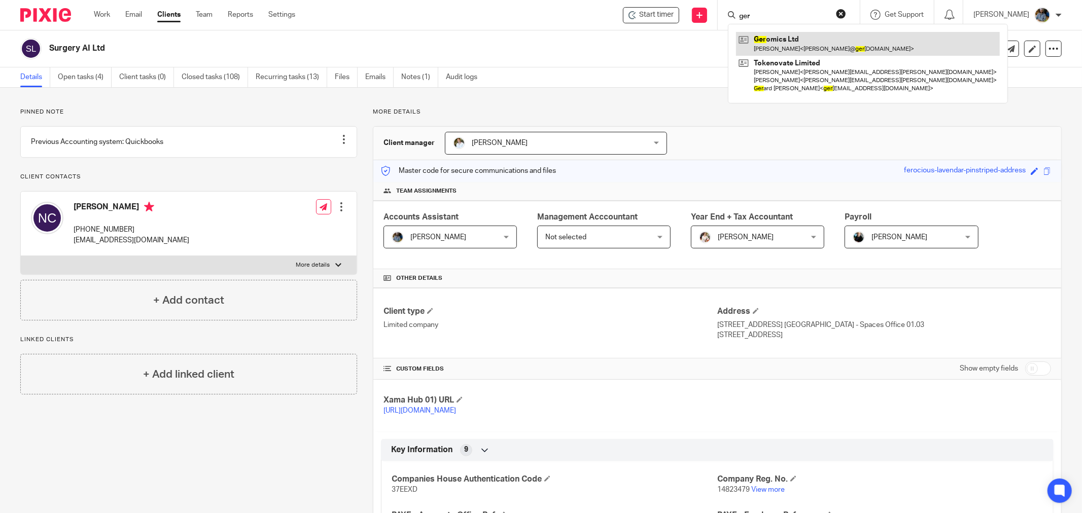
type input "ger"
click at [801, 38] on link at bounding box center [868, 43] width 264 height 23
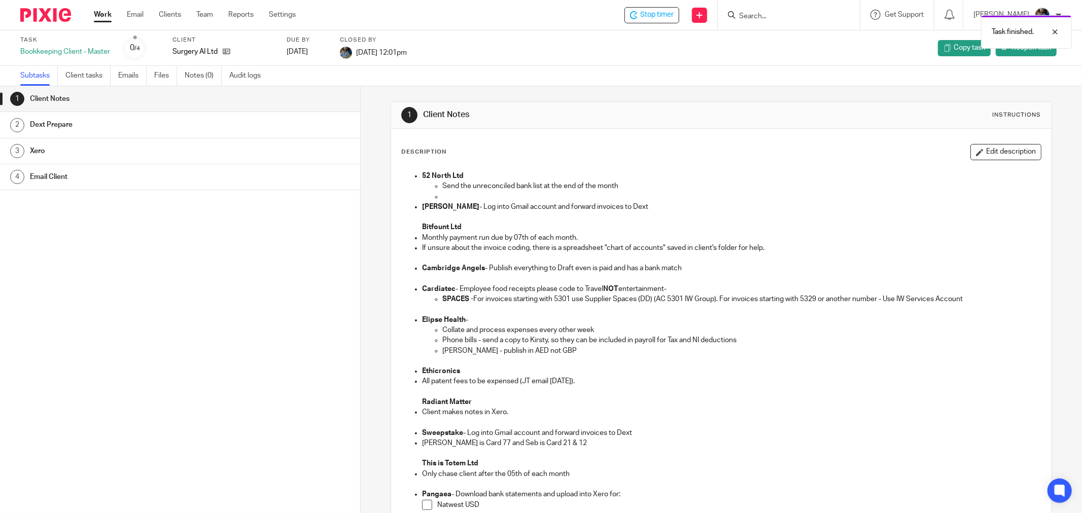
click at [779, 21] on div "Task finished." at bounding box center [806, 29] width 531 height 39
click at [781, 13] on div "Task finished." at bounding box center [806, 29] width 531 height 39
click at [783, 17] on div "Task finished." at bounding box center [806, 29] width 531 height 39
click at [755, 13] on div "Task finished." at bounding box center [806, 29] width 531 height 39
click at [755, 19] on div "Task finished." at bounding box center [806, 29] width 531 height 39
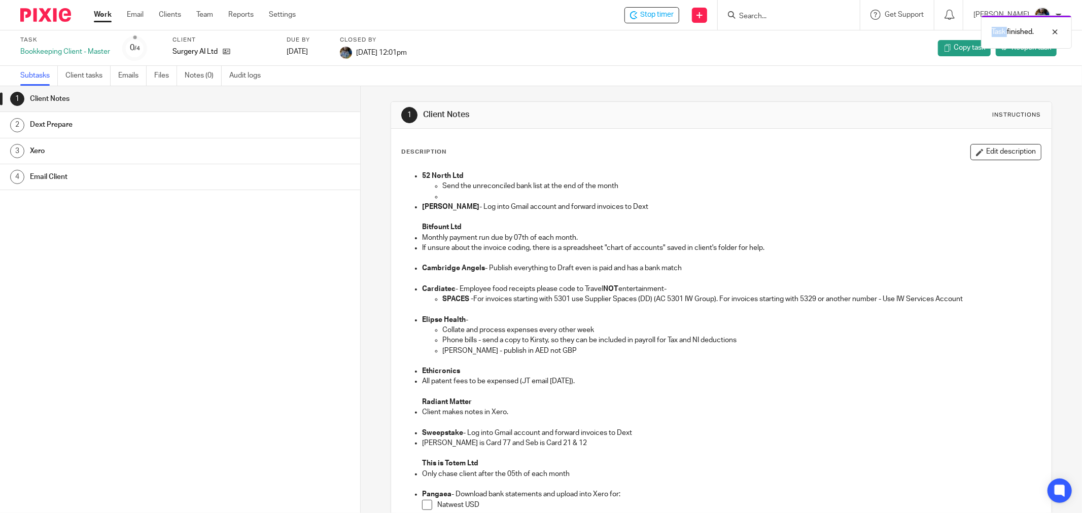
click at [754, 19] on div "Task finished." at bounding box center [806, 29] width 531 height 39
click at [753, 18] on div "Task finished." at bounding box center [806, 29] width 531 height 39
click at [754, 17] on div "Task finished." at bounding box center [806, 29] width 531 height 39
click at [765, 54] on div "Task Bookkeeping Client - Master 0 /4 Client Surgery AI Ltd Due by [DATE] Close…" at bounding box center [541, 47] width 1082 height 35
click at [771, 6] on div at bounding box center [789, 15] width 142 height 30
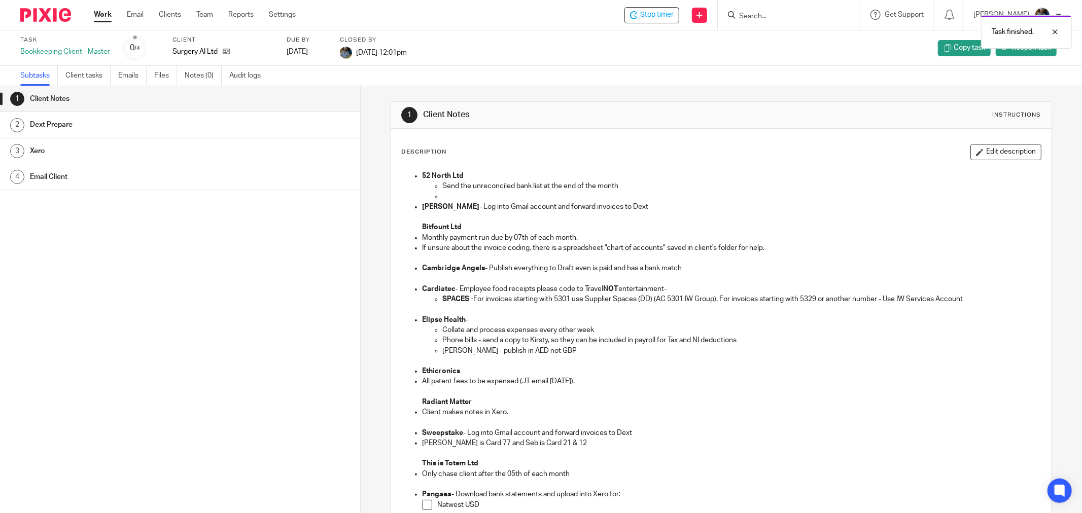
click at [773, 19] on div "Task finished." at bounding box center [806, 29] width 531 height 39
click at [774, 18] on div "Task finished." at bounding box center [806, 29] width 531 height 39
click at [775, 16] on input "Search" at bounding box center [783, 16] width 91 height 9
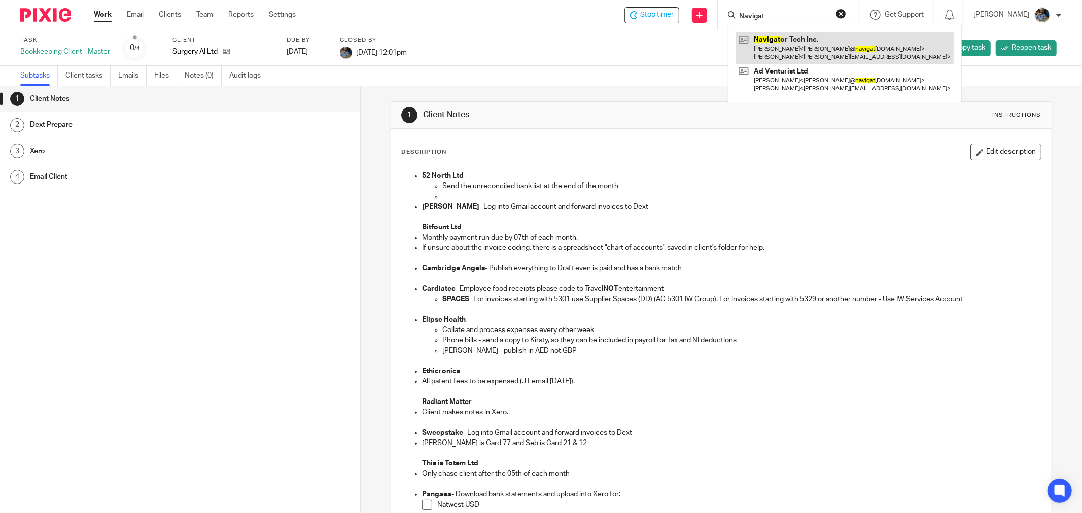
type input "Navigat"
click at [797, 43] on link at bounding box center [845, 47] width 218 height 31
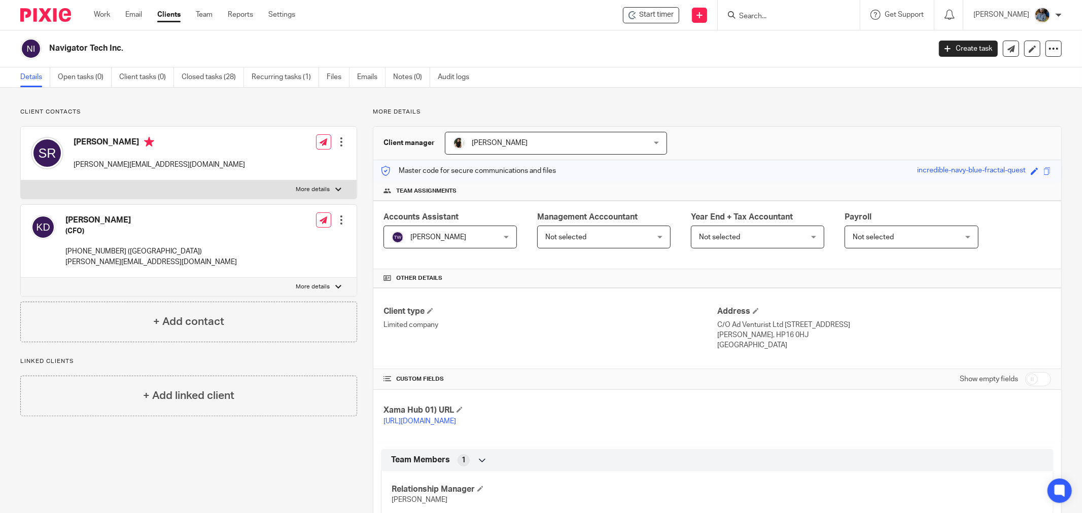
drag, startPoint x: 642, startPoint y: 18, endPoint x: 651, endPoint y: 24, distance: 11.3
click at [636, 18] on icon at bounding box center [632, 15] width 8 height 8
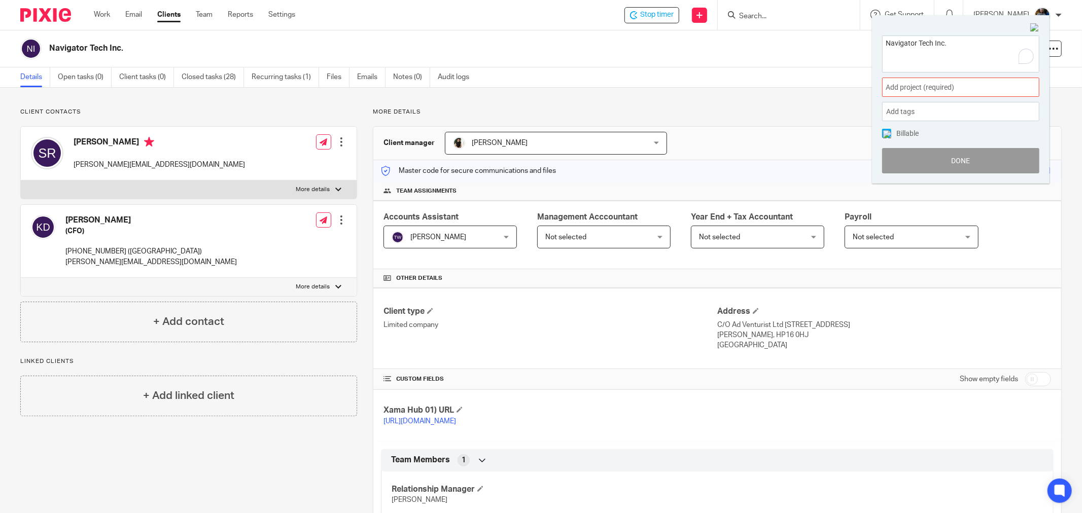
click at [970, 86] on span "Add project (required) :" at bounding box center [949, 87] width 128 height 11
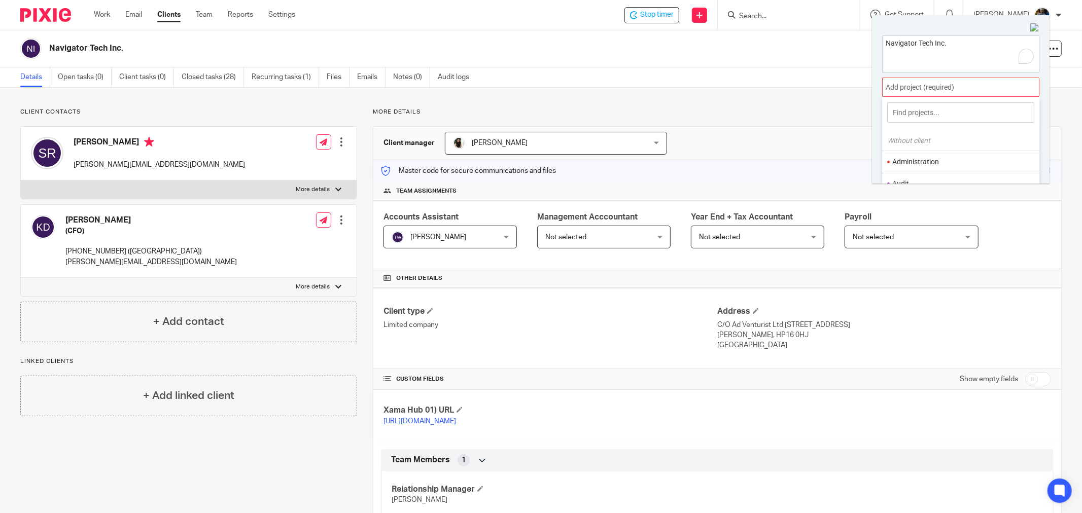
scroll to position [56, 0]
click at [937, 147] on li "Bookkeeping" at bounding box center [958, 150] width 132 height 11
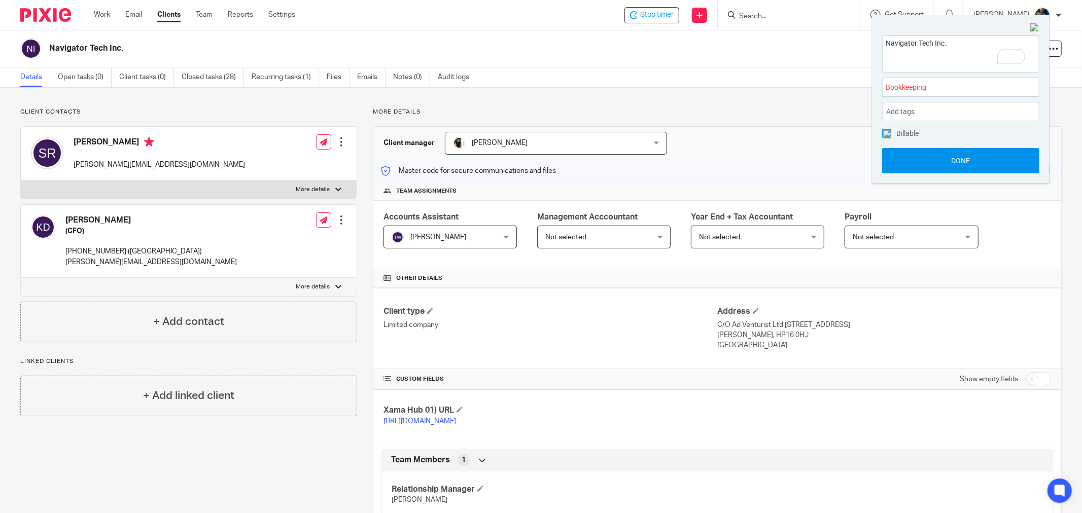
drag, startPoint x: 951, startPoint y: 158, endPoint x: 281, endPoint y: 2, distance: 687.9
click at [951, 158] on button "Done" at bounding box center [960, 160] width 157 height 25
click at [422, 37] on div "Navigator Tech Inc. Create task Update from Companies House Export data Merge A…" at bounding box center [541, 48] width 1082 height 37
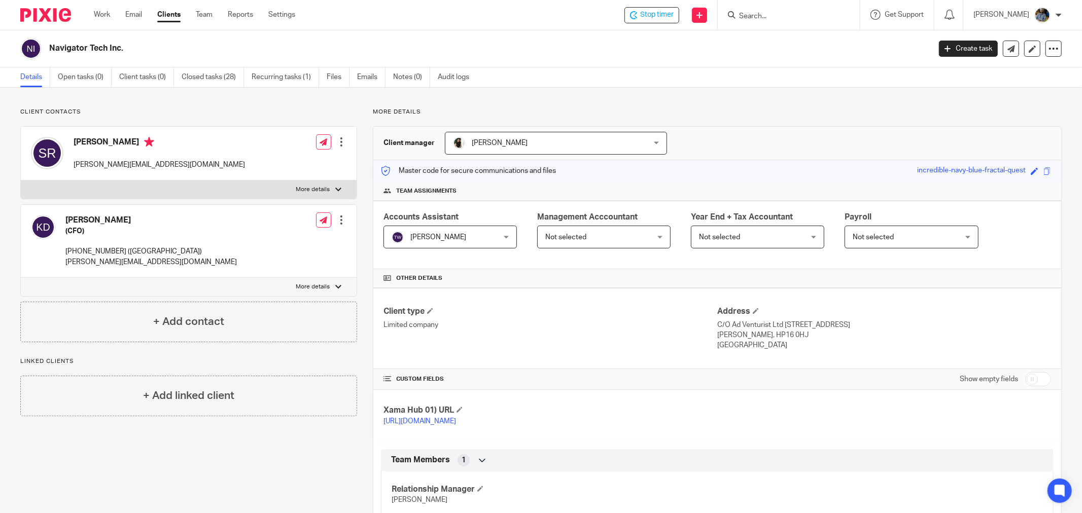
click at [474, 37] on div "Navigator Tech Inc. Create task Update from Companies House Export data Merge A…" at bounding box center [541, 48] width 1082 height 37
click at [531, 38] on div "Navigator Tech Inc." at bounding box center [471, 48] width 903 height 21
click at [530, 41] on div "Navigator Tech Inc." at bounding box center [471, 48] width 903 height 21
